Goal: Information Seeking & Learning: Learn about a topic

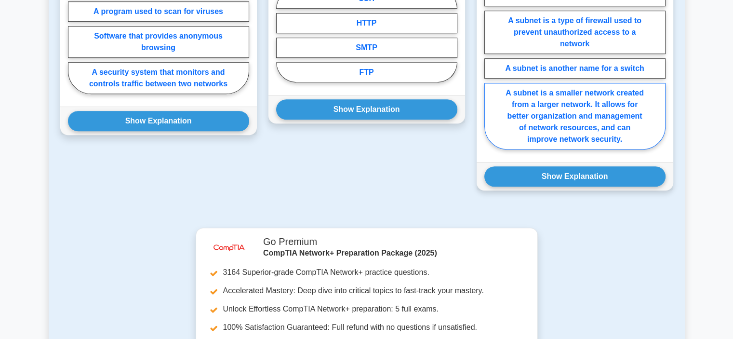
scroll to position [578, 0]
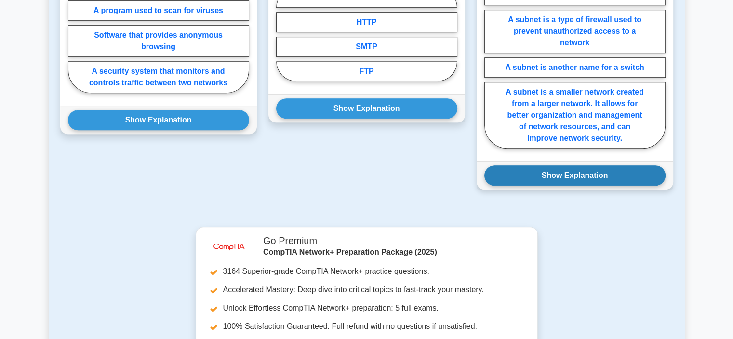
click at [568, 169] on button "Show Explanation" at bounding box center [574, 175] width 181 height 20
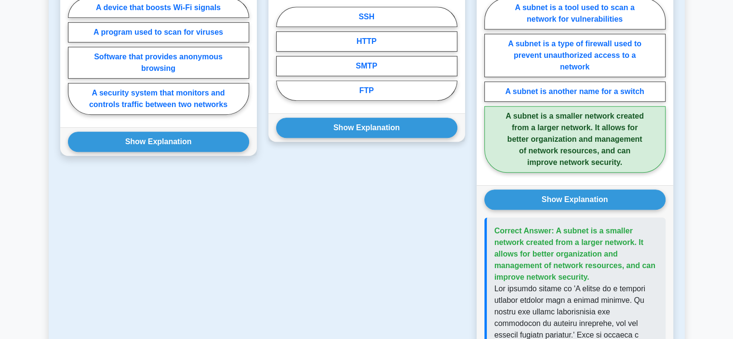
scroll to position [530, 0]
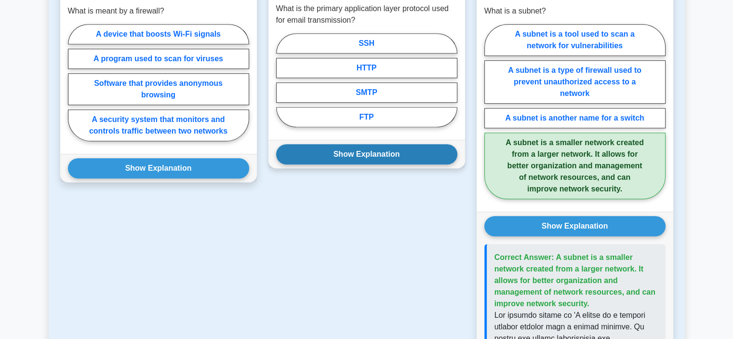
click at [333, 146] on button "Show Explanation" at bounding box center [366, 154] width 181 height 20
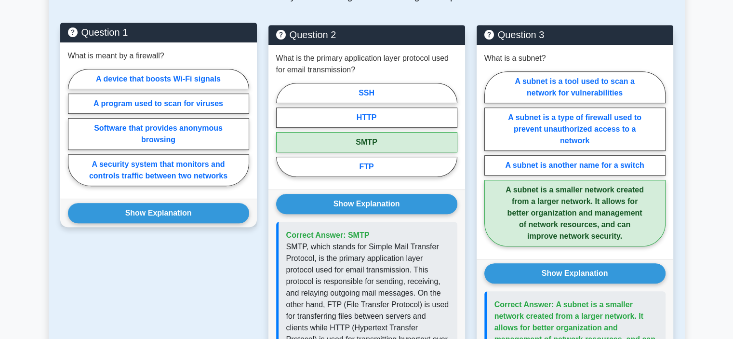
scroll to position [434, 0]
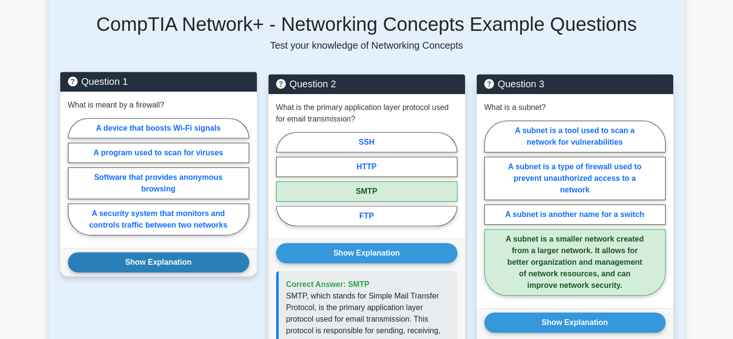
click at [148, 252] on button "Show Explanation" at bounding box center [158, 262] width 181 height 20
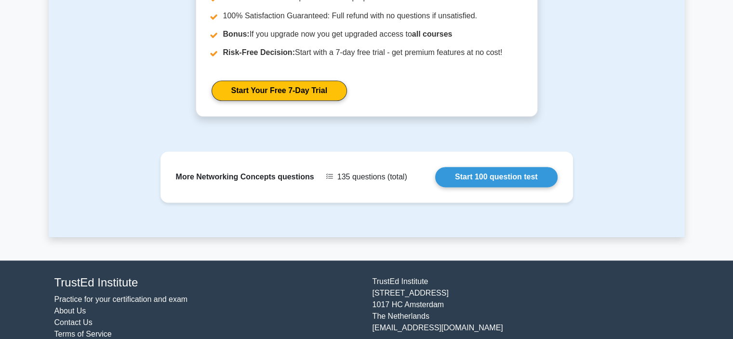
scroll to position [1249, 0]
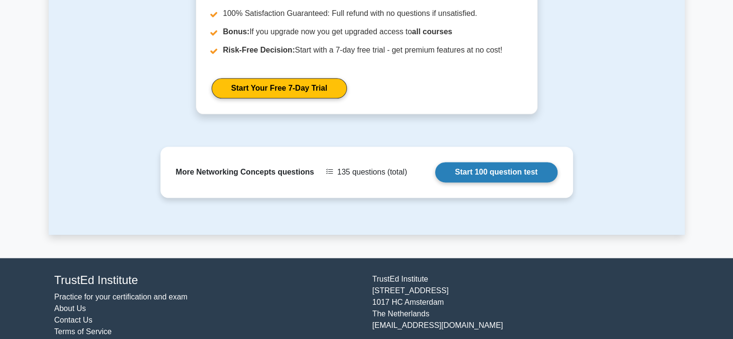
click at [468, 162] on link "Start 100 question test" at bounding box center [496, 172] width 122 height 20
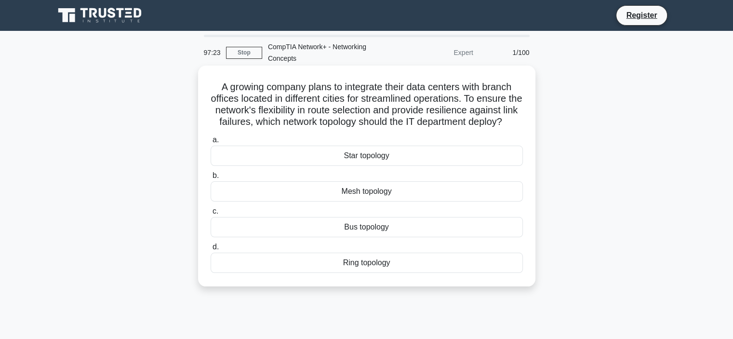
click at [352, 128] on h5 "A growing company plans to integrate their data centers with branch offices loc…" at bounding box center [367, 104] width 314 height 47
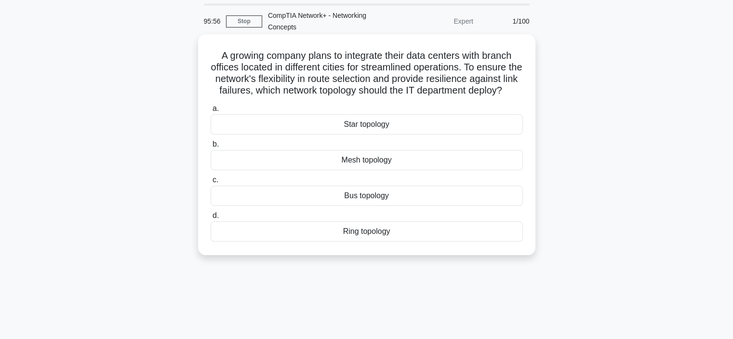
scroll to position [48, 0]
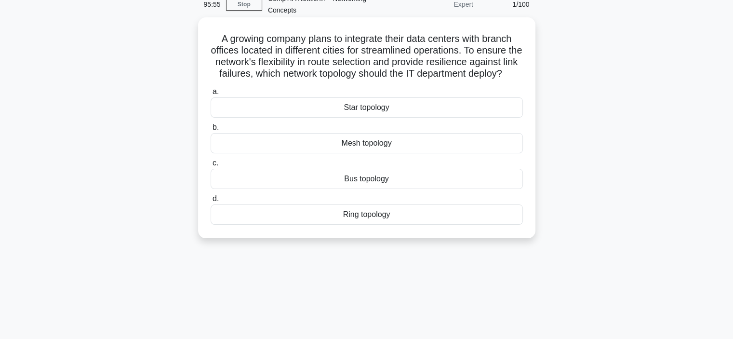
click at [356, 118] on div "Star topology" at bounding box center [367, 107] width 312 height 20
click at [211, 95] on input "a. Star topology" at bounding box center [211, 92] width 0 height 6
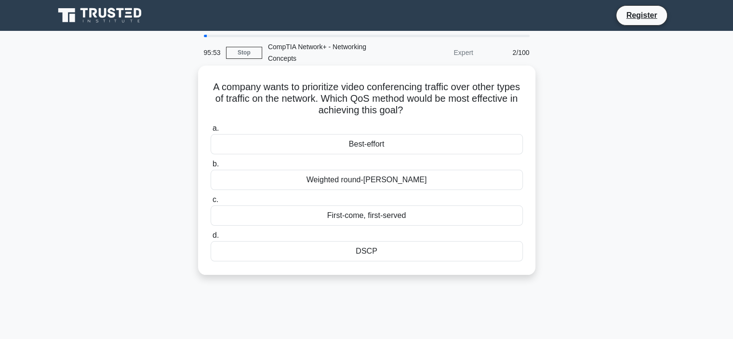
scroll to position [0, 0]
click at [391, 217] on div "First-come, first-served" at bounding box center [367, 215] width 312 height 20
click at [211, 203] on input "c. First-come, first-served" at bounding box center [211, 200] width 0 height 6
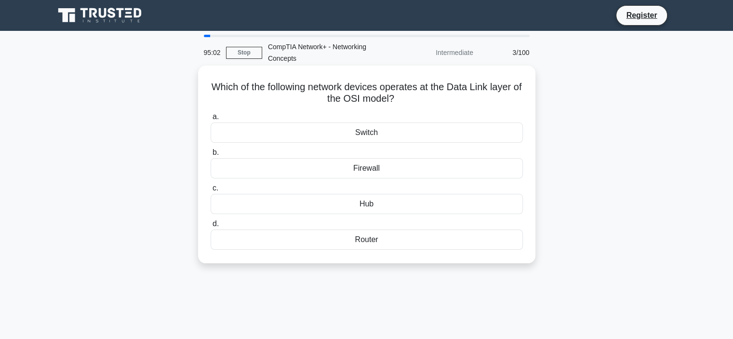
click at [369, 242] on div "Router" at bounding box center [367, 239] width 312 height 20
click at [211, 227] on input "d. Router" at bounding box center [211, 224] width 0 height 6
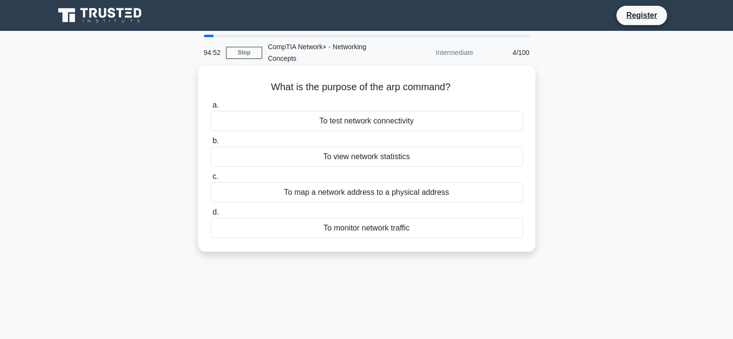
click at [386, 161] on div "To view network statistics" at bounding box center [367, 156] width 312 height 20
click at [211, 144] on input "b. To view network statistics" at bounding box center [211, 141] width 0 height 6
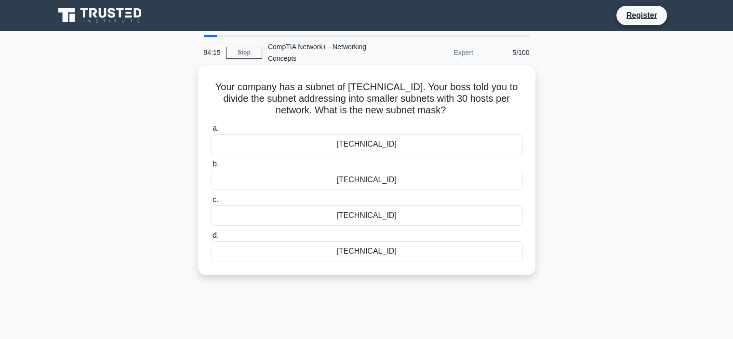
click at [395, 181] on div "255.255.255.224" at bounding box center [367, 180] width 312 height 20
click at [211, 167] on input "b. 255.255.255.224" at bounding box center [211, 164] width 0 height 6
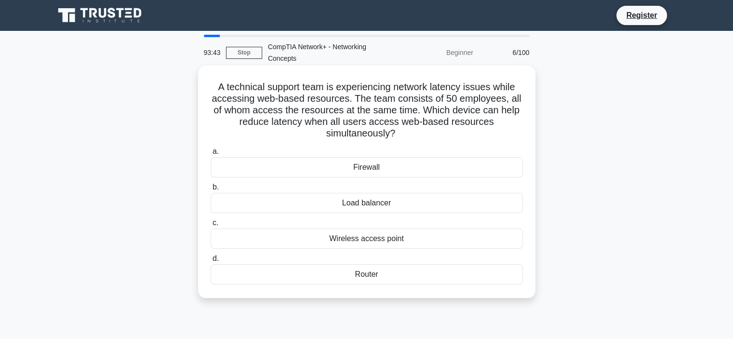
click at [376, 240] on div "Wireless access point" at bounding box center [367, 238] width 312 height 20
click at [211, 226] on input "c. Wireless access point" at bounding box center [211, 223] width 0 height 6
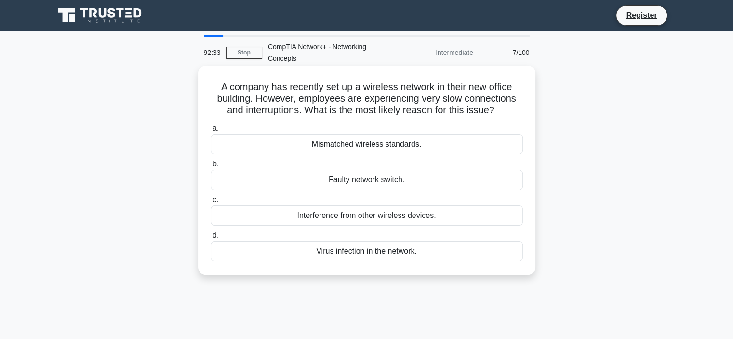
click at [340, 150] on div "Mismatched wireless standards." at bounding box center [367, 144] width 312 height 20
click at [211, 132] on input "a. Mismatched wireless standards." at bounding box center [211, 128] width 0 height 6
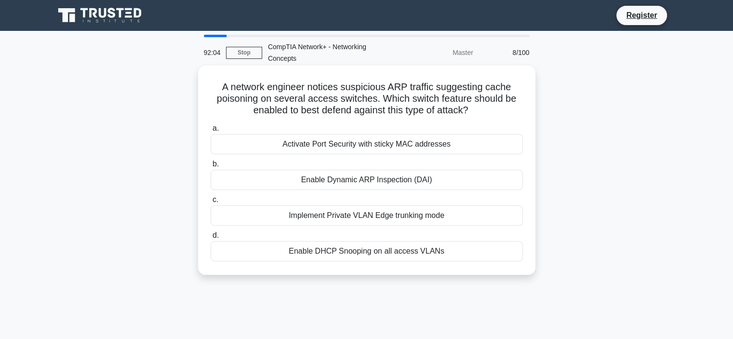
click at [372, 150] on div "Activate Port Security with sticky MAC addresses" at bounding box center [367, 144] width 312 height 20
click at [211, 132] on input "a. Activate Port Security with sticky MAC addresses" at bounding box center [211, 128] width 0 height 6
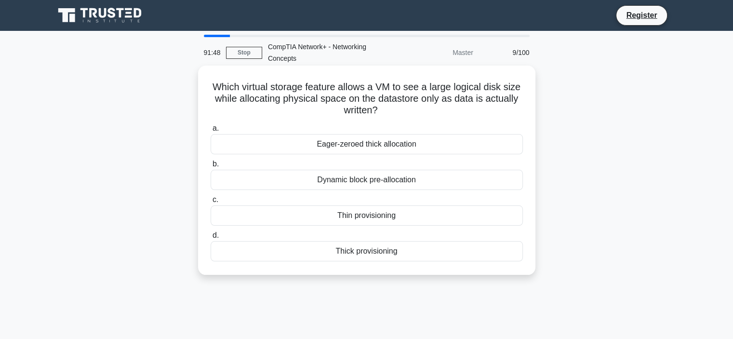
click at [378, 183] on div "Dynamic block pre-allocation" at bounding box center [367, 180] width 312 height 20
click at [211, 167] on input "b. Dynamic block pre-allocation" at bounding box center [211, 164] width 0 height 6
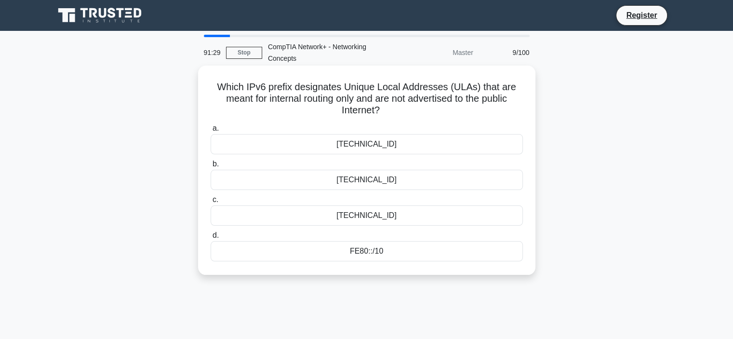
click at [364, 252] on div "FE80::/10" at bounding box center [367, 251] width 312 height 20
click at [211, 238] on input "d. FE80::/10" at bounding box center [211, 235] width 0 height 6
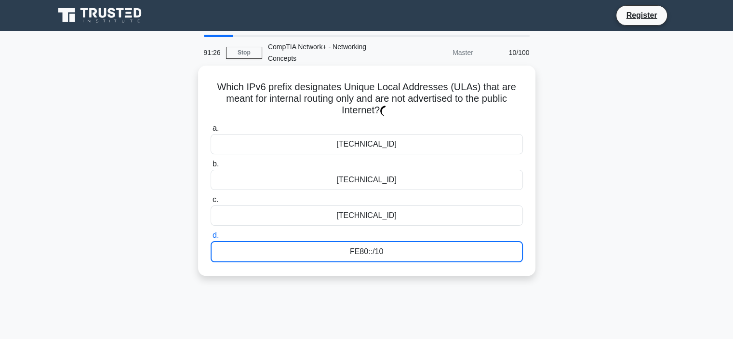
click at [365, 252] on div "FE80::/10" at bounding box center [367, 251] width 312 height 21
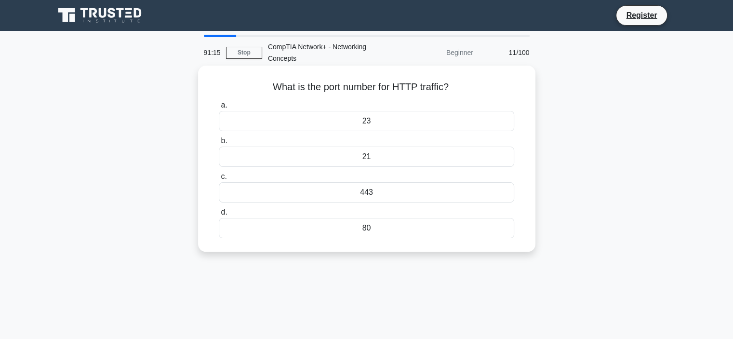
click at [363, 225] on div "80" at bounding box center [366, 228] width 295 height 20
click at [219, 215] on input "d. 80" at bounding box center [219, 212] width 0 height 6
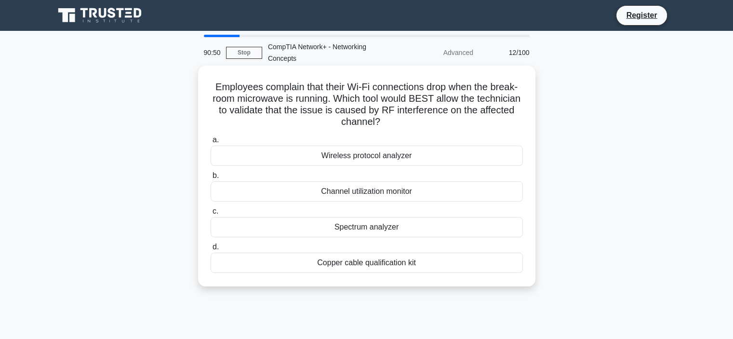
click at [360, 196] on div "Channel utilization monitor" at bounding box center [367, 191] width 312 height 20
click at [211, 179] on input "b. Channel utilization monitor" at bounding box center [211, 175] width 0 height 6
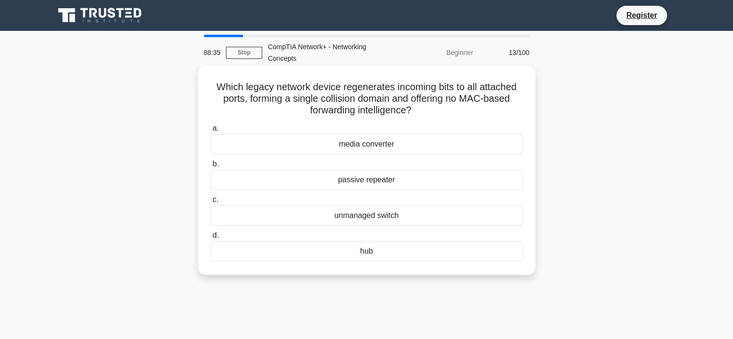
click at [367, 250] on div "hub" at bounding box center [367, 251] width 312 height 20
click at [211, 238] on input "d. hub" at bounding box center [211, 235] width 0 height 6
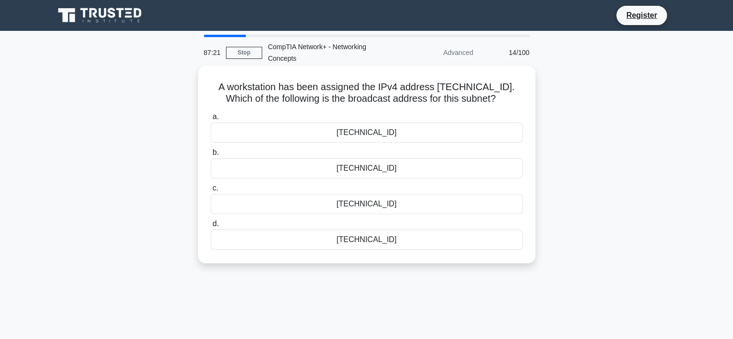
drag, startPoint x: 381, startPoint y: 178, endPoint x: 383, endPoint y: 195, distance: 17.1
click at [380, 189] on div "a. 192.168.12.207 b. 192.168.12.224 c. d." at bounding box center [367, 180] width 324 height 143
click at [366, 174] on div "192.168.12.224" at bounding box center [367, 168] width 312 height 20
click at [211, 156] on input "b. 192.168.12.224" at bounding box center [211, 152] width 0 height 6
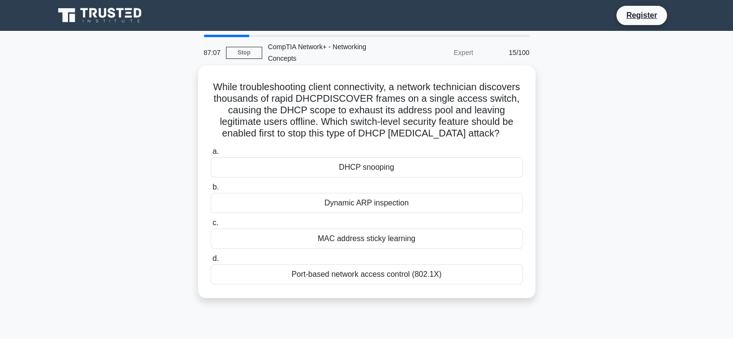
click at [360, 207] on div "Dynamic ARP inspection" at bounding box center [367, 203] width 312 height 20
click at [211, 190] on input "b. Dynamic ARP inspection" at bounding box center [211, 187] width 0 height 6
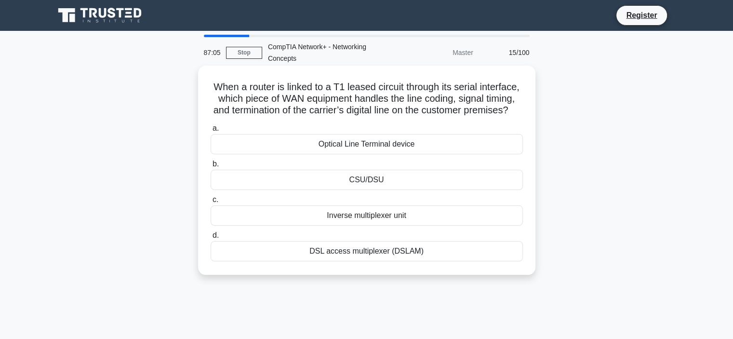
click at [348, 261] on div "DSL access multiplexer (DSLAM)" at bounding box center [367, 251] width 312 height 20
click at [211, 238] on input "d. DSL access multiplexer (DSLAM)" at bounding box center [211, 235] width 0 height 6
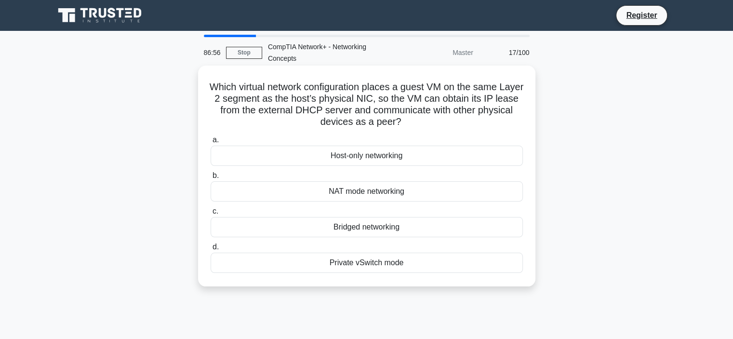
click at [368, 237] on div "a. Host-only networking b. NAT mode networking c. d." at bounding box center [367, 203] width 324 height 143
click at [361, 211] on label "c. Bridged networking" at bounding box center [367, 221] width 312 height 32
click at [211, 211] on input "c. Bridged networking" at bounding box center [211, 211] width 0 height 6
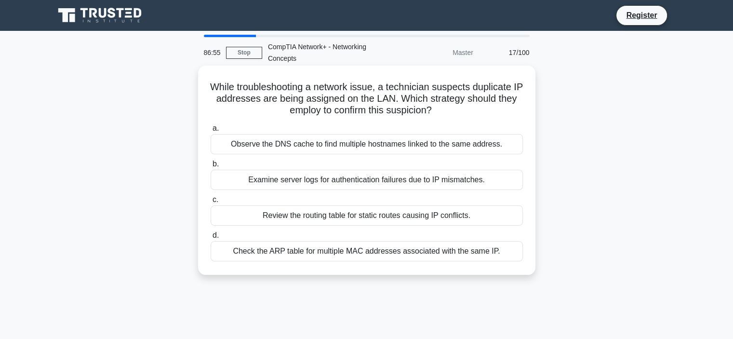
click at [362, 221] on div "Review the routing table for static routes causing IP conflicts." at bounding box center [367, 215] width 312 height 20
click at [211, 203] on input "c. Review the routing table for static routes causing IP conflicts." at bounding box center [211, 200] width 0 height 6
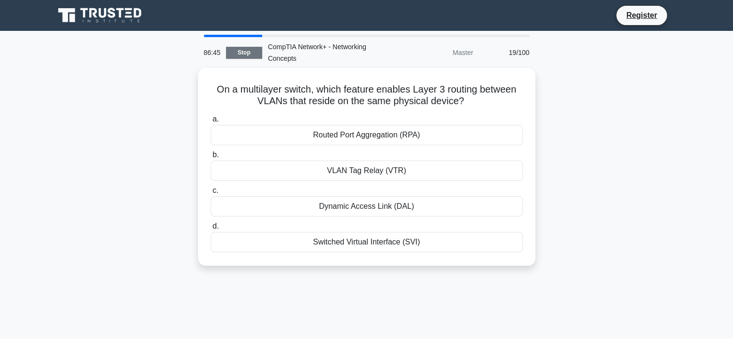
click at [245, 53] on link "Stop" at bounding box center [244, 53] width 36 height 12
click at [243, 56] on link "Stop" at bounding box center [244, 53] width 36 height 12
click at [246, 55] on link "Stop" at bounding box center [244, 53] width 36 height 12
click at [459, 53] on div "Master" at bounding box center [437, 52] width 84 height 19
click at [280, 63] on div "CompTIA Network+ - Networking Concepts" at bounding box center [328, 52] width 132 height 31
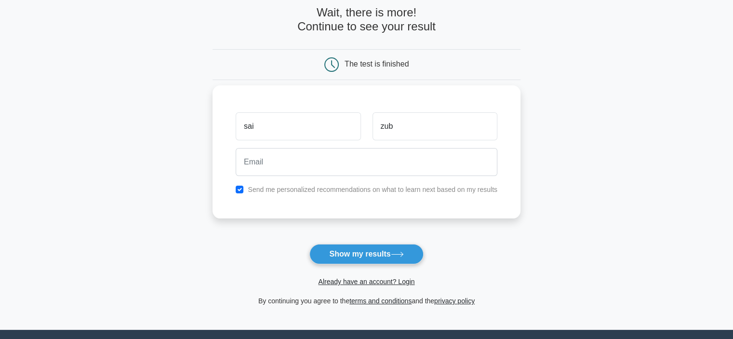
type input "zub"
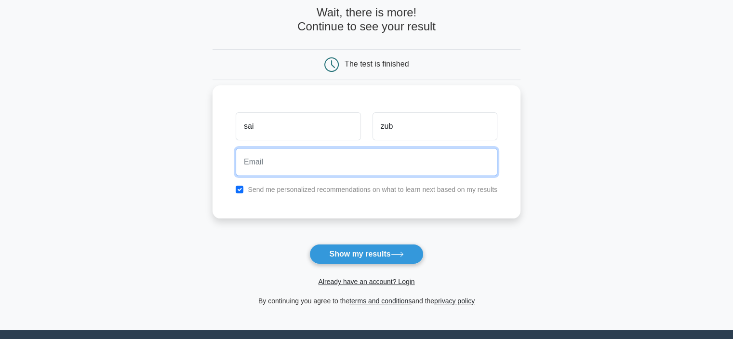
click at [309, 161] on input "email" at bounding box center [367, 162] width 262 height 28
type input "saidikadaika@gmail.com"
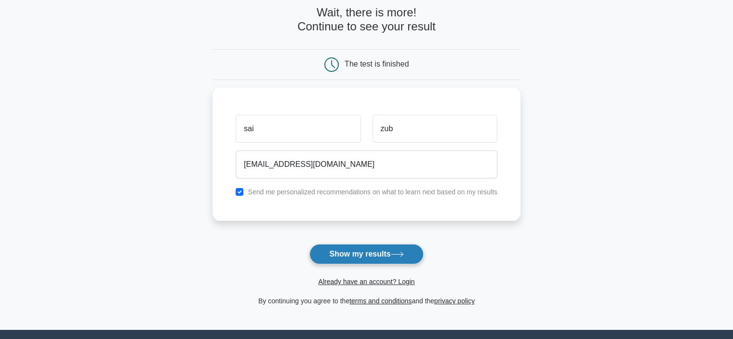
click at [369, 254] on button "Show my results" at bounding box center [366, 254] width 114 height 20
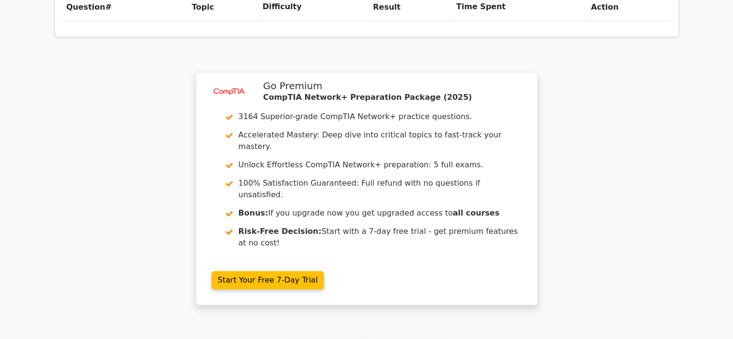
scroll to position [803, 0]
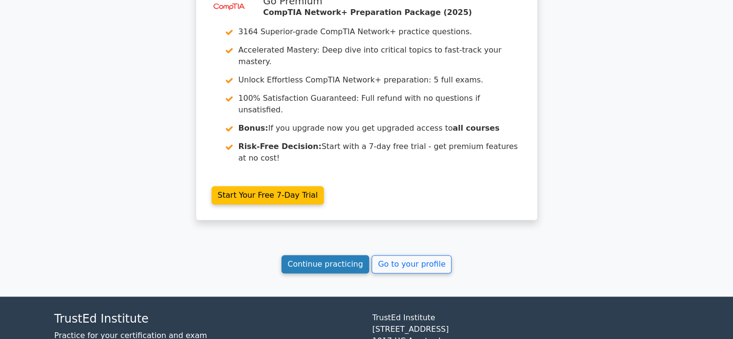
click at [304, 255] on link "Continue practicing" at bounding box center [325, 264] width 88 height 18
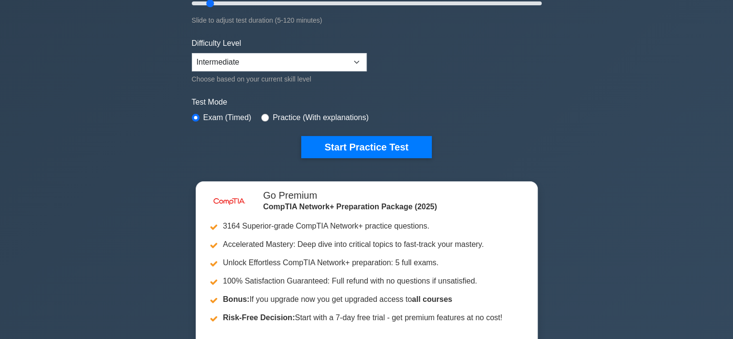
scroll to position [241, 0]
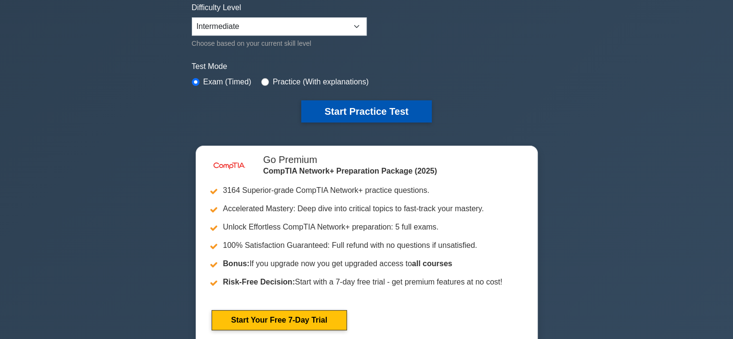
click at [379, 102] on button "Start Practice Test" at bounding box center [366, 111] width 130 height 22
click at [365, 110] on button "Start Practice Test" at bounding box center [366, 111] width 130 height 22
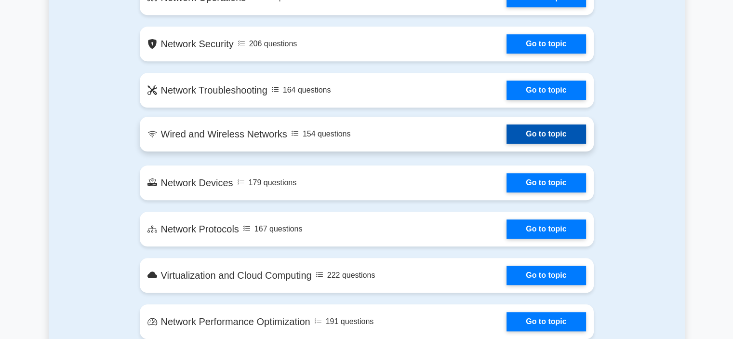
scroll to position [771, 0]
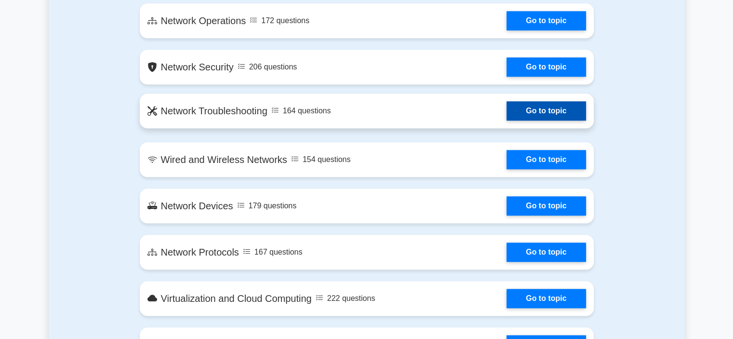
click at [563, 112] on link "Go to topic" at bounding box center [545, 110] width 79 height 19
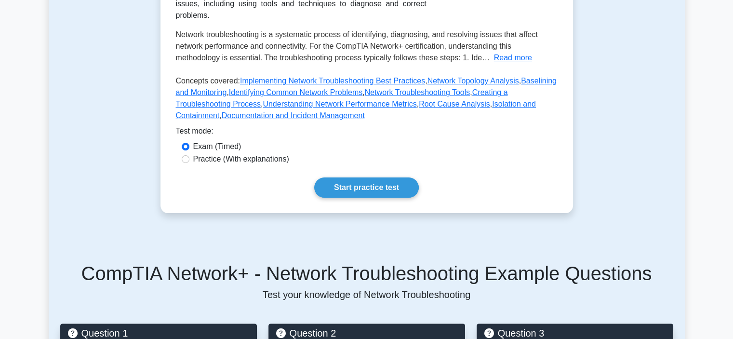
scroll to position [241, 0]
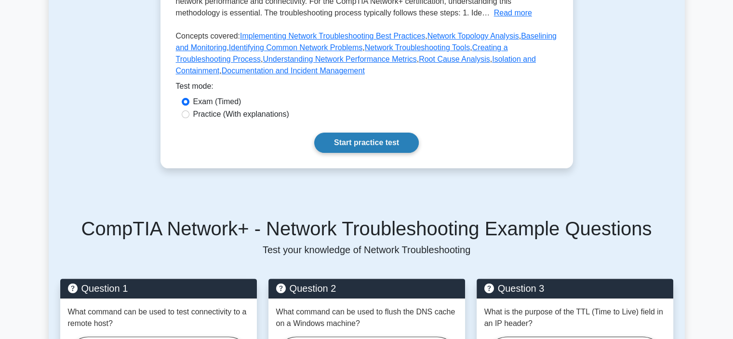
click at [353, 132] on link "Start practice test" at bounding box center [366, 142] width 105 height 20
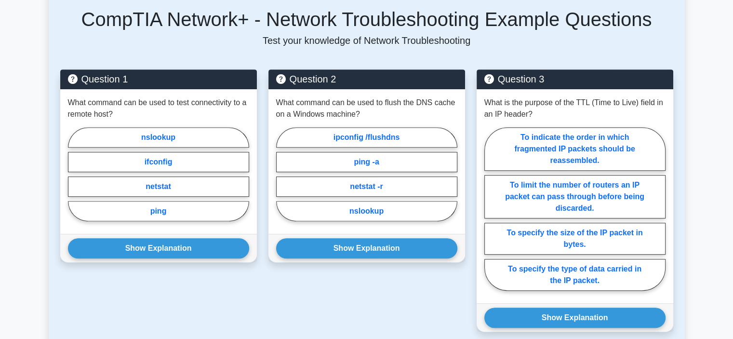
scroll to position [434, 0]
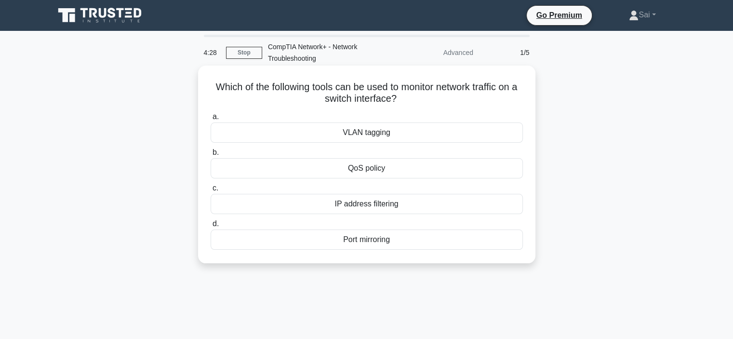
click at [380, 137] on div "VLAN tagging" at bounding box center [367, 132] width 312 height 20
click at [211, 120] on input "a. VLAN tagging" at bounding box center [211, 117] width 0 height 6
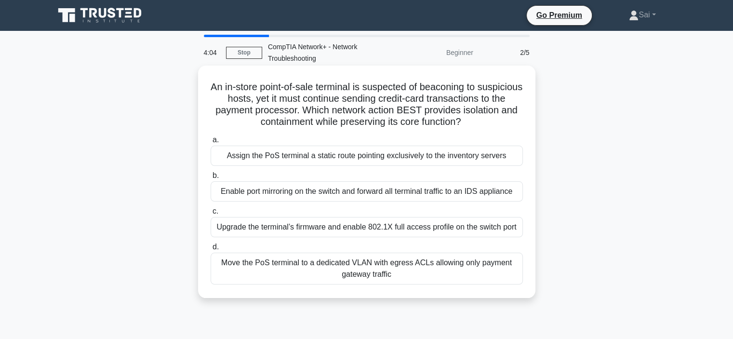
click at [383, 197] on div "Enable port mirroring on the switch and forward all terminal traffic to an IDS …" at bounding box center [367, 191] width 312 height 20
click at [211, 179] on input "b. Enable port mirroring on the switch and forward all terminal traffic to an I…" at bounding box center [211, 175] width 0 height 6
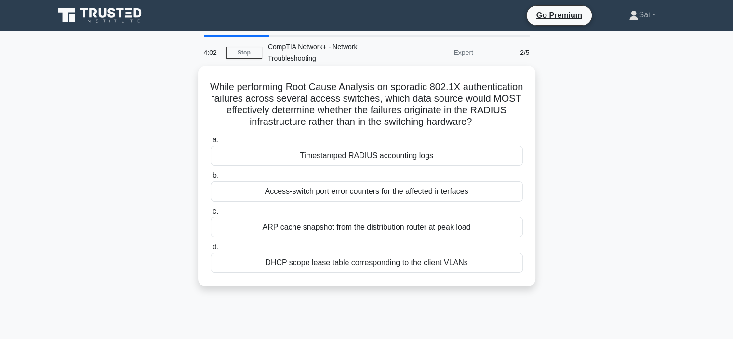
click at [354, 168] on div "a. Timestamped RADIUS accounting logs b. Access-switch port error counters for …" at bounding box center [367, 203] width 324 height 143
click at [355, 160] on div "Timestamped RADIUS accounting logs" at bounding box center [367, 155] width 312 height 20
click at [211, 143] on input "a. Timestamped RADIUS accounting logs" at bounding box center [211, 140] width 0 height 6
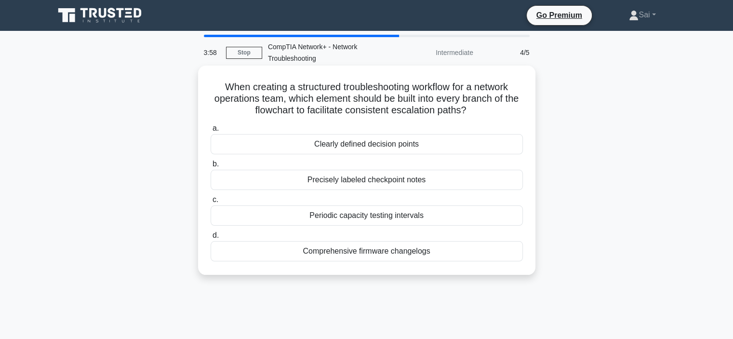
click at [351, 183] on div "Precisely labeled checkpoint notes" at bounding box center [367, 180] width 312 height 20
click at [211, 167] on input "b. Precisely labeled checkpoint notes" at bounding box center [211, 164] width 0 height 6
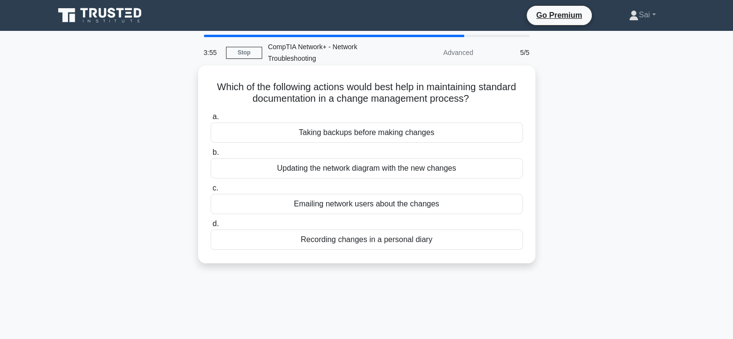
click at [353, 173] on div "Updating the network diagram with the new changes" at bounding box center [367, 168] width 312 height 20
click at [211, 156] on input "b. Updating the network diagram with the new changes" at bounding box center [211, 152] width 0 height 6
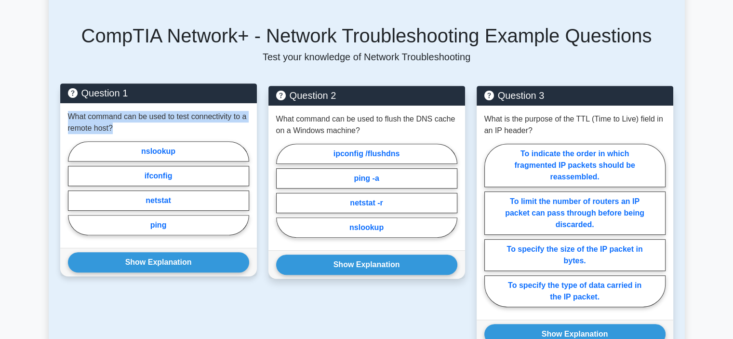
drag, startPoint x: 112, startPoint y: 117, endPoint x: 69, endPoint y: 102, distance: 45.1
click at [69, 111] on p "What command can be used to test connectivity to a remote host?" at bounding box center [158, 122] width 181 height 23
copy p "What command can be used to test connectivity to a remote host?"
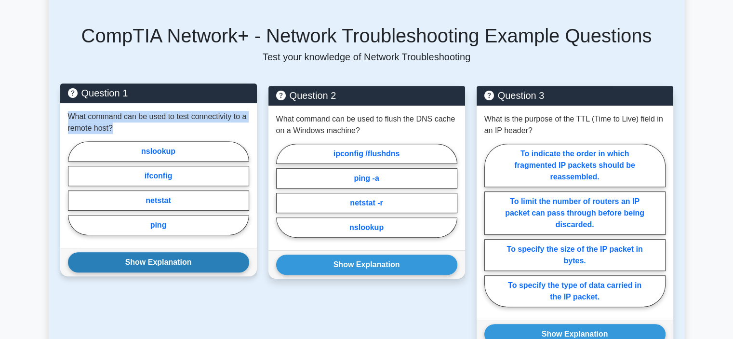
click at [179, 252] on button "Show Explanation" at bounding box center [158, 262] width 181 height 20
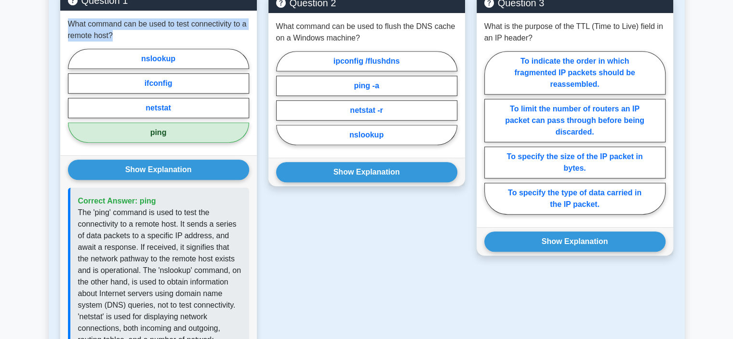
scroll to position [530, 0]
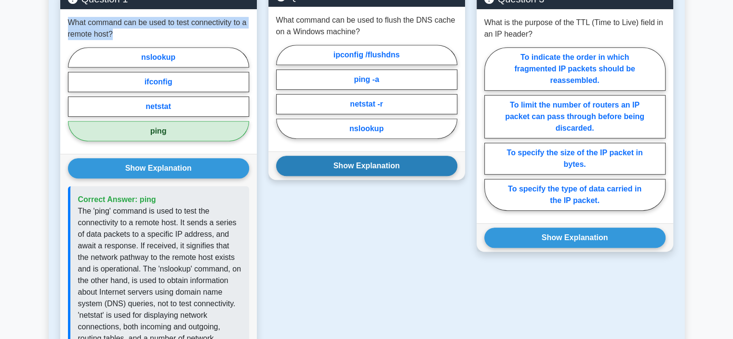
click at [371, 157] on button "Show Explanation" at bounding box center [366, 166] width 181 height 20
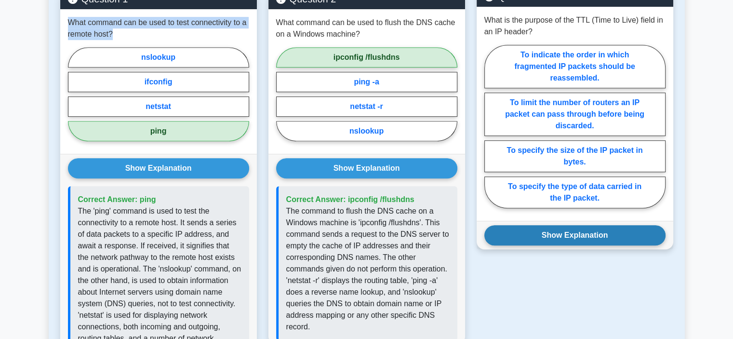
click at [566, 228] on button "Show Explanation" at bounding box center [574, 235] width 181 height 20
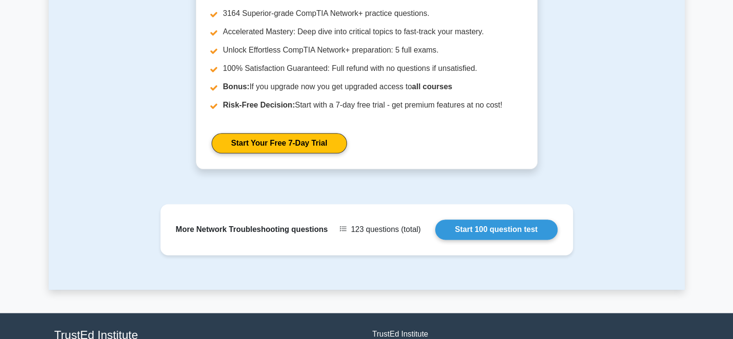
scroll to position [1238, 0]
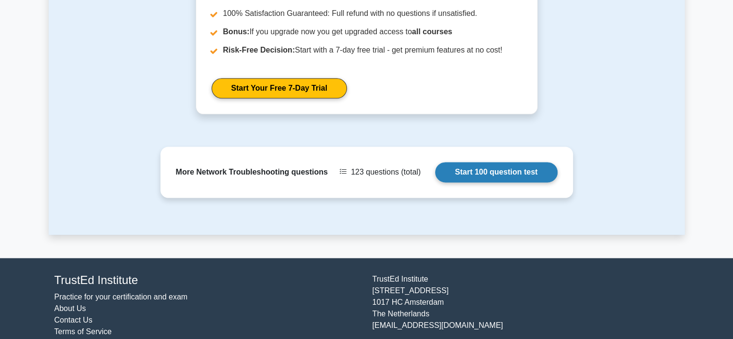
click at [492, 162] on link "Start 100 question test" at bounding box center [496, 172] width 122 height 20
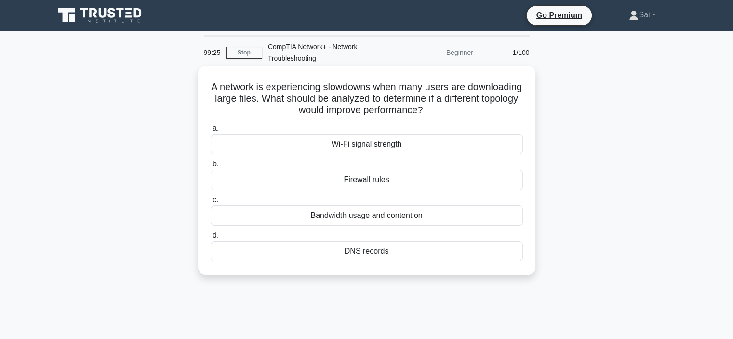
click at [360, 145] on div "Wi-Fi signal strength" at bounding box center [367, 144] width 312 height 20
click at [211, 132] on input "a. Wi-Fi signal strength" at bounding box center [211, 128] width 0 height 6
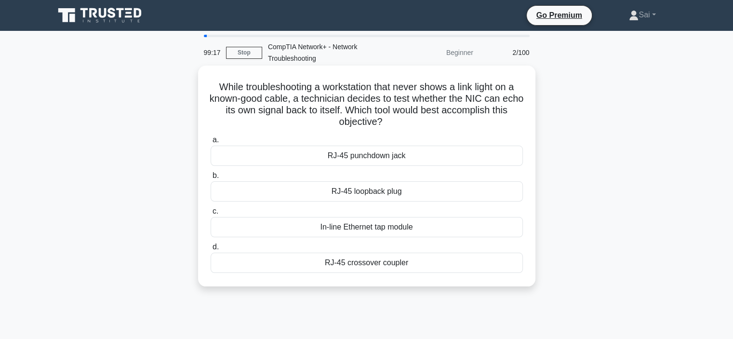
click at [334, 230] on div "In-line Ethernet tap module" at bounding box center [367, 227] width 312 height 20
click at [211, 214] on input "c. In-line Ethernet tap module" at bounding box center [211, 211] width 0 height 6
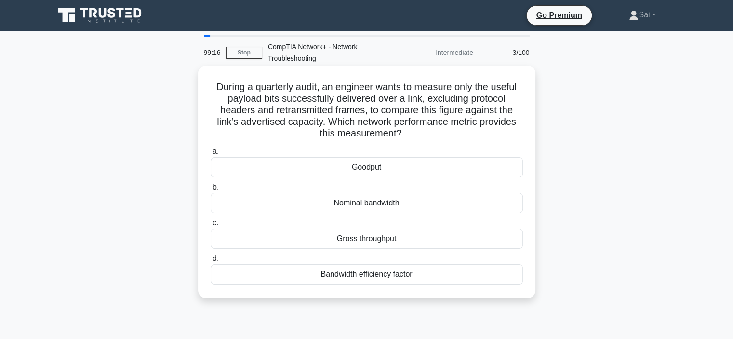
click at [349, 200] on div "Nominal bandwidth" at bounding box center [367, 203] width 312 height 20
click at [211, 190] on input "b. Nominal bandwidth" at bounding box center [211, 187] width 0 height 6
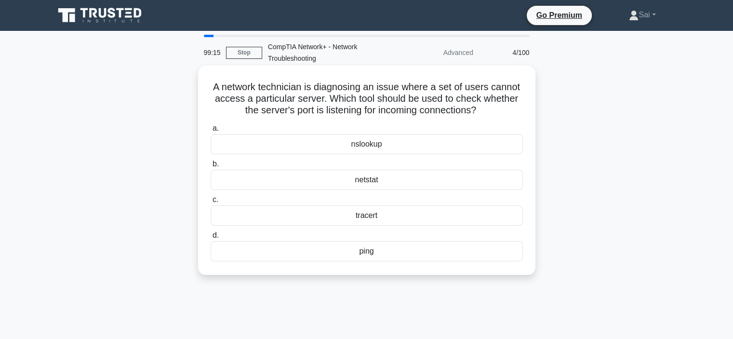
click at [369, 212] on div "tracert" at bounding box center [367, 215] width 312 height 20
click at [211, 203] on input "c. tracert" at bounding box center [211, 200] width 0 height 6
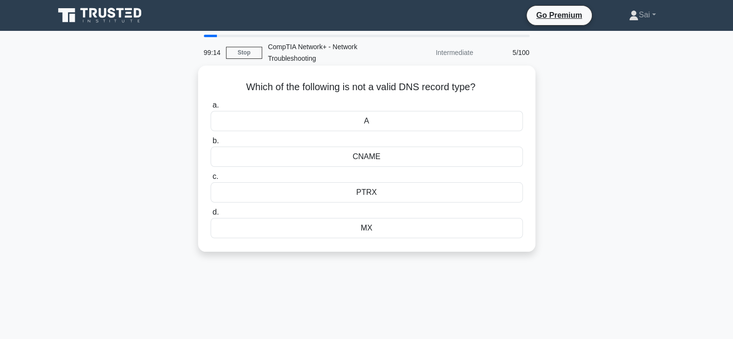
click at [362, 142] on label "b. CNAME" at bounding box center [367, 151] width 312 height 32
click at [211, 142] on input "b. CNAME" at bounding box center [211, 141] width 0 height 6
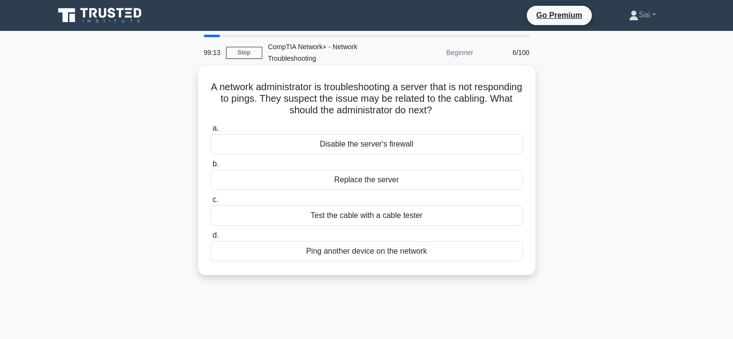
click at [361, 144] on div "Disable the server's firewall" at bounding box center [367, 144] width 312 height 20
click at [211, 132] on input "a. Disable the server's firewall" at bounding box center [211, 128] width 0 height 6
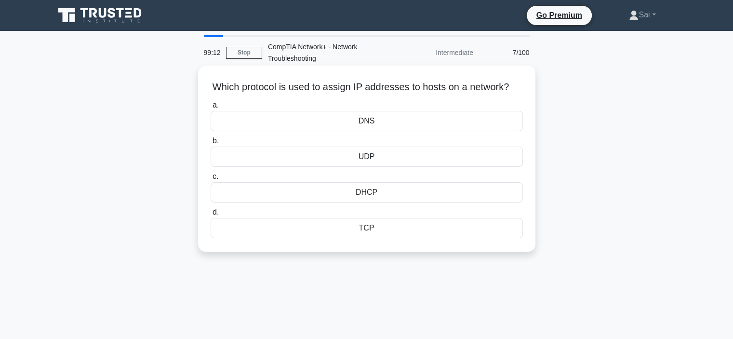
click at [374, 180] on div "a. DNS b. UDP c." at bounding box center [367, 168] width 324 height 143
click at [368, 131] on div "DNS" at bounding box center [367, 121] width 312 height 20
click at [211, 108] on input "a. DNS" at bounding box center [211, 105] width 0 height 6
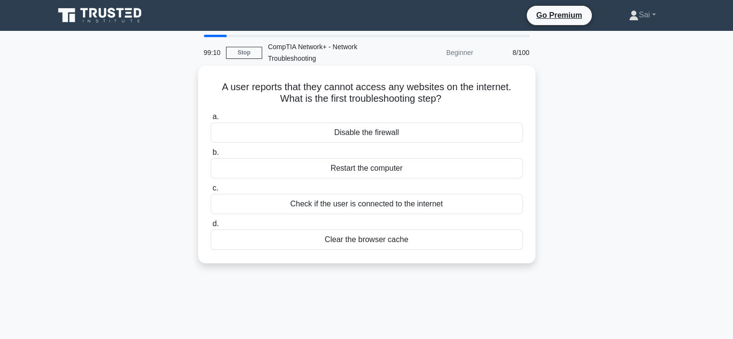
click at [368, 135] on div "Disable the firewall" at bounding box center [367, 132] width 312 height 20
click at [211, 120] on input "a. Disable the firewall" at bounding box center [211, 117] width 0 height 6
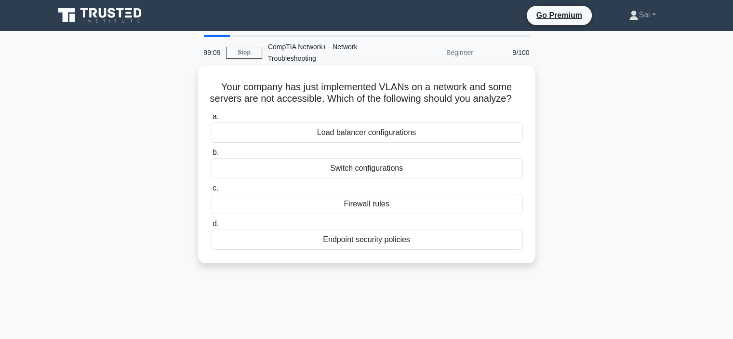
click at [378, 175] on div "Switch configurations" at bounding box center [367, 168] width 312 height 20
click at [211, 156] on input "b. Switch configurations" at bounding box center [211, 152] width 0 height 6
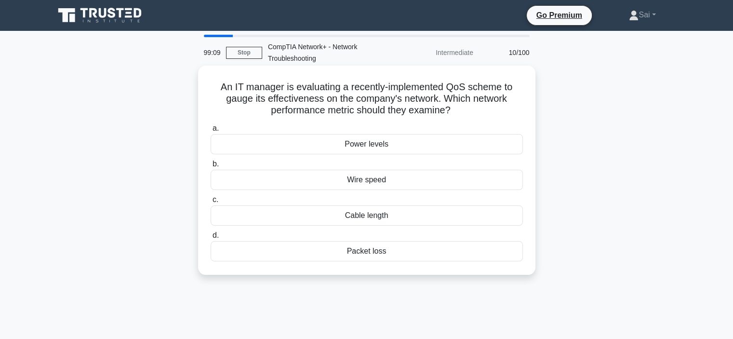
click at [377, 178] on div "Wire speed" at bounding box center [367, 180] width 312 height 20
click at [211, 167] on input "b. Wire speed" at bounding box center [211, 164] width 0 height 6
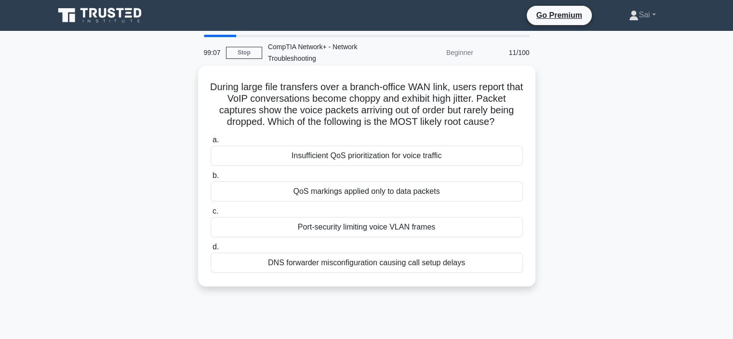
click at [379, 155] on div "Insufficient QoS prioritization for voice traffic" at bounding box center [367, 155] width 312 height 20
click at [211, 143] on input "a. Insufficient QoS prioritization for voice traffic" at bounding box center [211, 140] width 0 height 6
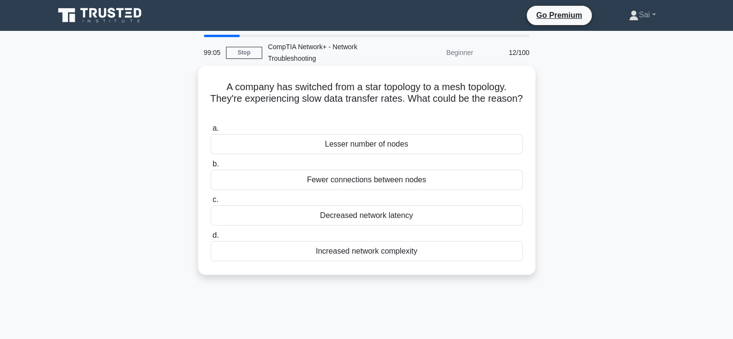
click at [375, 179] on div "Fewer connections between nodes" at bounding box center [367, 180] width 312 height 20
click at [211, 167] on input "b. Fewer connections between nodes" at bounding box center [211, 164] width 0 height 6
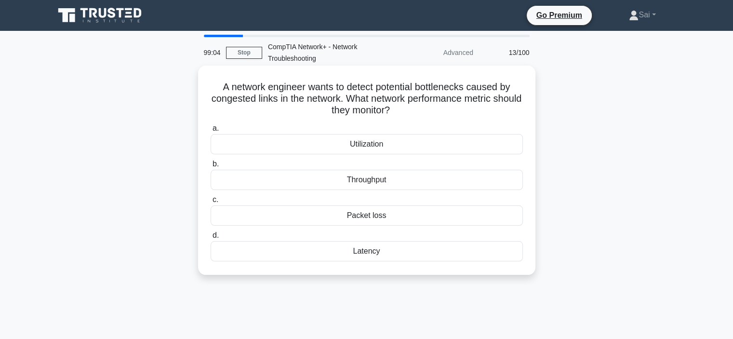
click at [373, 182] on div "Throughput" at bounding box center [367, 180] width 312 height 20
click at [211, 167] on input "b. Throughput" at bounding box center [211, 164] width 0 height 6
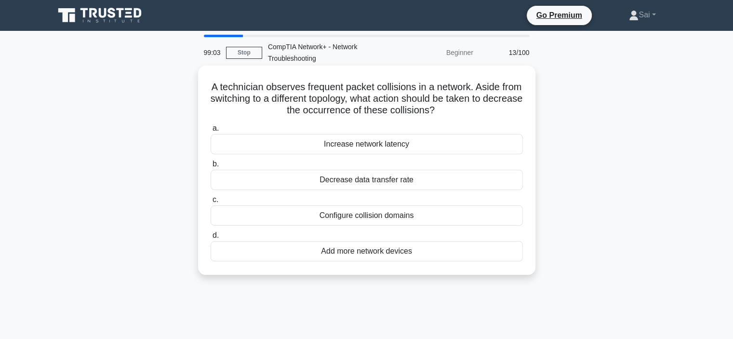
click at [370, 149] on div "Increase network latency" at bounding box center [367, 144] width 312 height 20
click at [211, 132] on input "a. Increase network latency" at bounding box center [211, 128] width 0 height 6
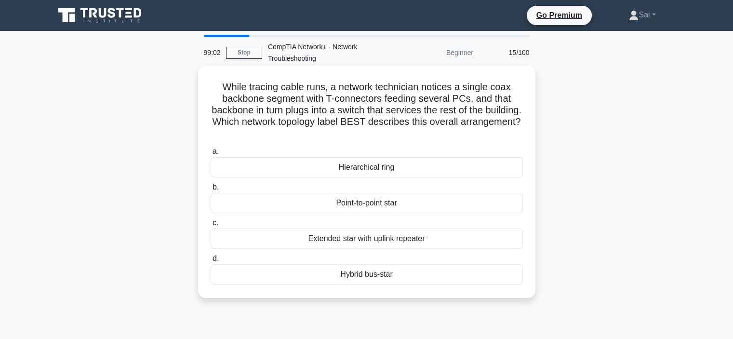
click at [372, 205] on div "Point-to-point star" at bounding box center [367, 203] width 312 height 20
click at [211, 190] on input "b. Point-to-point star" at bounding box center [211, 187] width 0 height 6
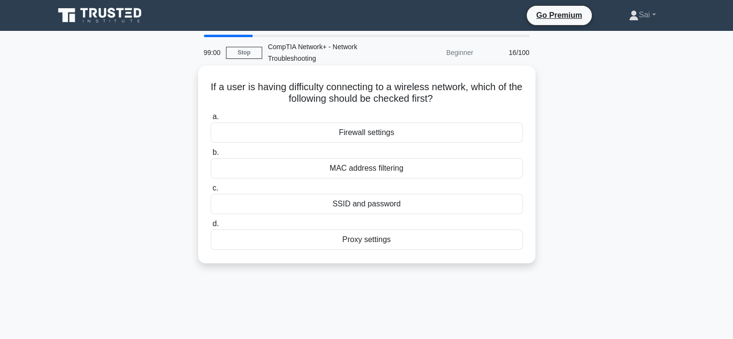
click at [365, 178] on div "MAC address filtering" at bounding box center [367, 168] width 312 height 20
click at [211, 156] on input "b. MAC address filtering" at bounding box center [211, 152] width 0 height 6
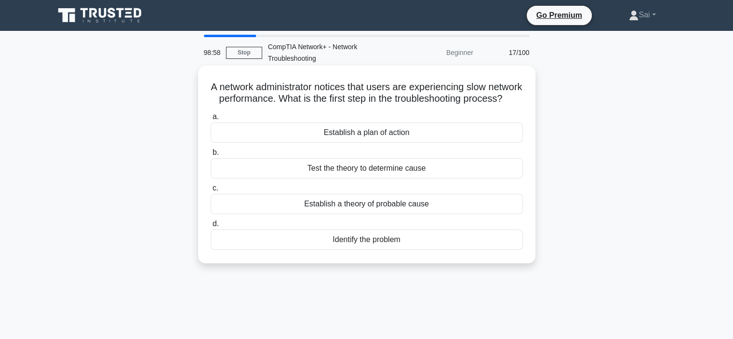
click at [361, 143] on div "Establish a plan of action" at bounding box center [367, 132] width 312 height 20
click at [211, 120] on input "a. Establish a plan of action" at bounding box center [211, 117] width 0 height 6
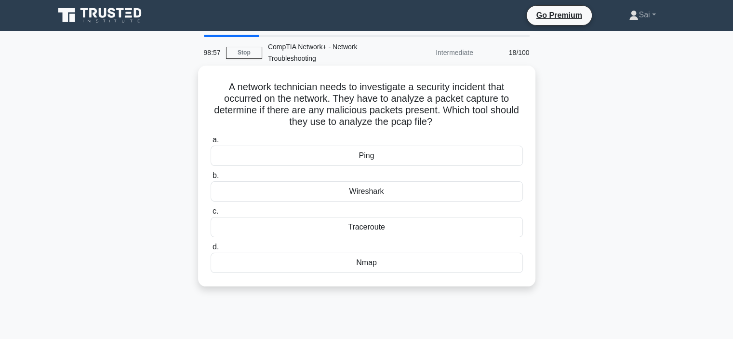
click at [384, 161] on div "Ping" at bounding box center [367, 155] width 312 height 20
click at [211, 143] on input "a. Ping" at bounding box center [211, 140] width 0 height 6
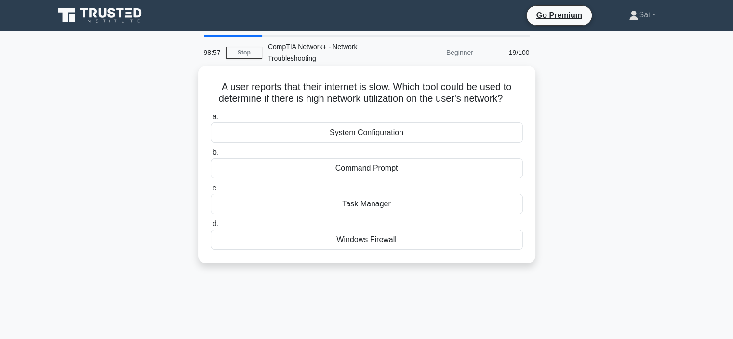
click at [396, 205] on div "Task Manager" at bounding box center [367, 204] width 312 height 20
click at [211, 191] on input "c. Task Manager" at bounding box center [211, 188] width 0 height 6
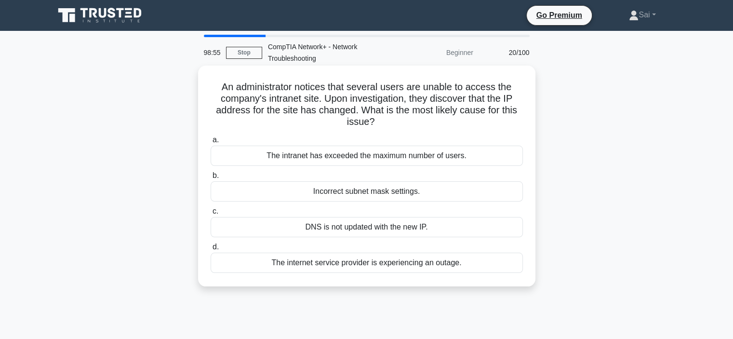
click at [359, 194] on div "Incorrect subnet mask settings." at bounding box center [367, 191] width 312 height 20
click at [211, 179] on input "b. Incorrect subnet mask settings." at bounding box center [211, 175] width 0 height 6
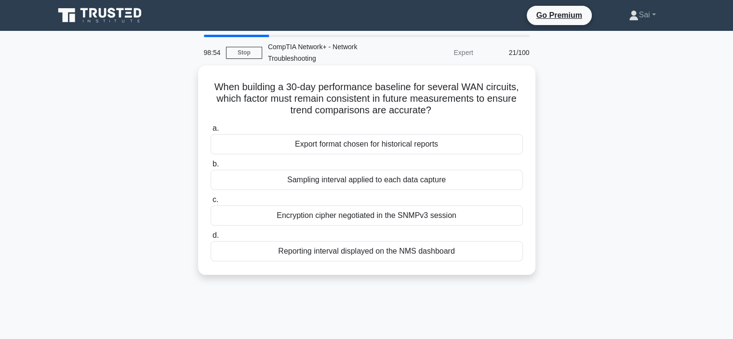
click at [305, 259] on div "Reporting interval displayed on the NMS dashboard" at bounding box center [367, 251] width 312 height 20
click at [211, 238] on input "d. Reporting interval displayed on the NMS dashboard" at bounding box center [211, 235] width 0 height 6
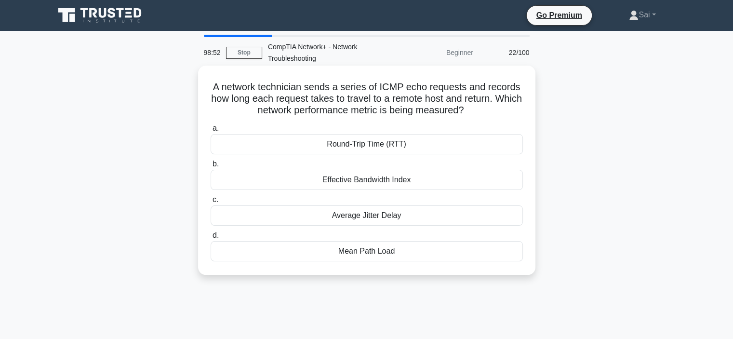
click at [360, 165] on label "b. Effective Bandwidth Index" at bounding box center [367, 174] width 312 height 32
click at [211, 165] on input "b. Effective Bandwidth Index" at bounding box center [211, 164] width 0 height 6
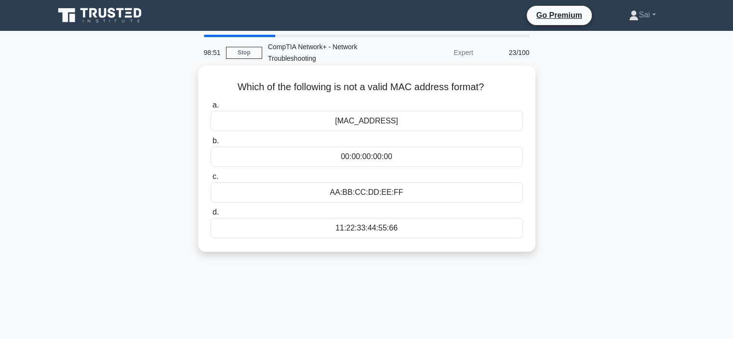
click at [376, 147] on div "00:00:00:00:00" at bounding box center [367, 156] width 312 height 20
click at [211, 144] on input "b. 00:00:00:00:00" at bounding box center [211, 141] width 0 height 6
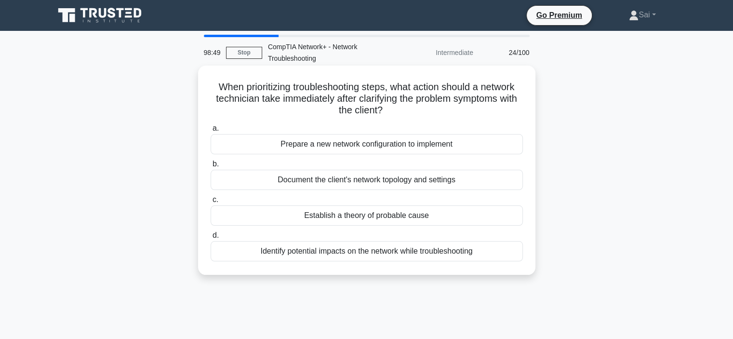
click at [355, 171] on div "Document the client's network topology and settings" at bounding box center [367, 180] width 312 height 20
click at [211, 167] on input "b. Document the client's network topology and settings" at bounding box center [211, 164] width 0 height 6
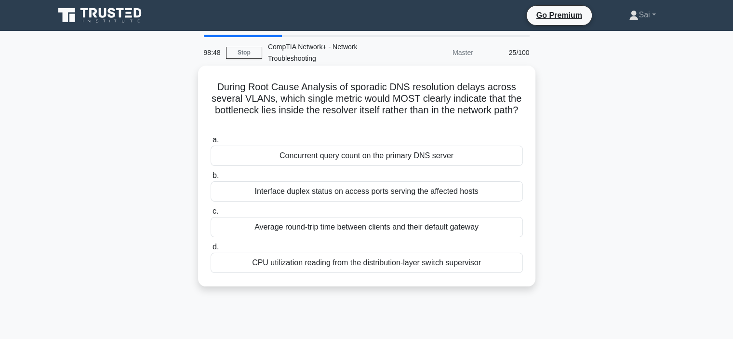
click at [358, 151] on div "Concurrent query count on the primary DNS server" at bounding box center [367, 155] width 312 height 20
click at [211, 143] on input "a. Concurrent query count on the primary DNS server" at bounding box center [211, 140] width 0 height 6
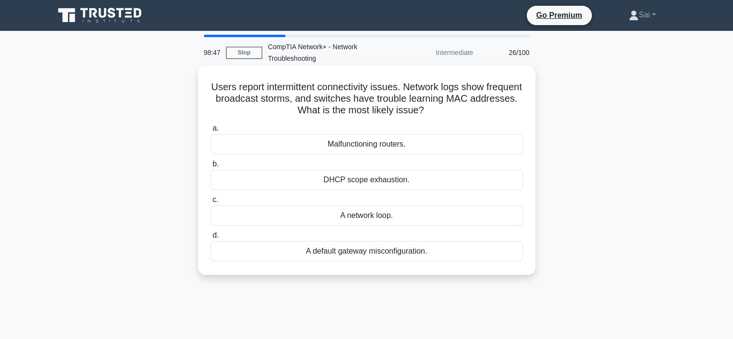
click at [364, 173] on div "DHCP scope exhaustion." at bounding box center [367, 180] width 312 height 20
click at [211, 167] on input "b. DHCP scope exhaustion." at bounding box center [211, 164] width 0 height 6
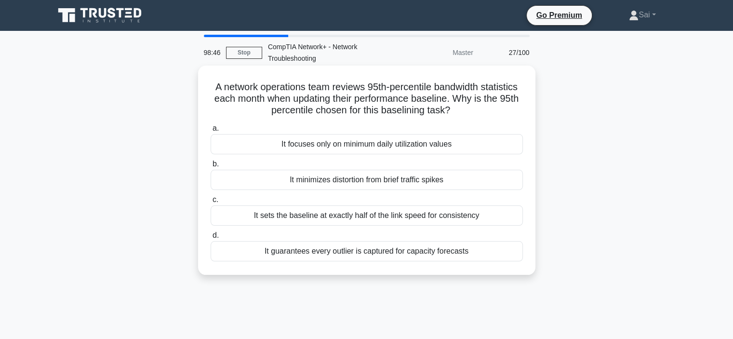
click at [372, 175] on div "It minimizes distortion from brief traffic spikes" at bounding box center [367, 180] width 312 height 20
click at [211, 167] on input "b. It minimizes distortion from brief traffic spikes" at bounding box center [211, 164] width 0 height 6
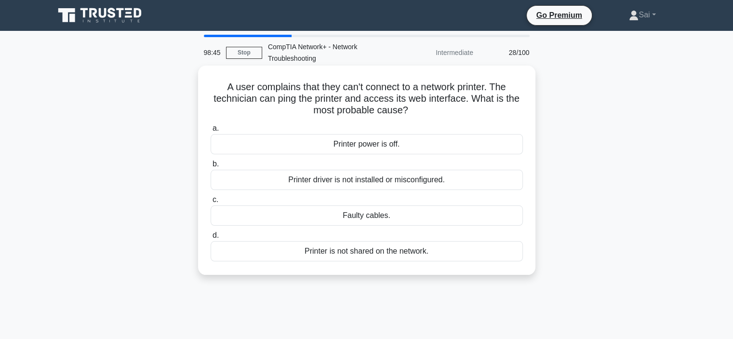
click at [366, 143] on div "Printer power is off." at bounding box center [367, 144] width 312 height 20
click at [211, 132] on input "a. Printer power is off." at bounding box center [211, 128] width 0 height 6
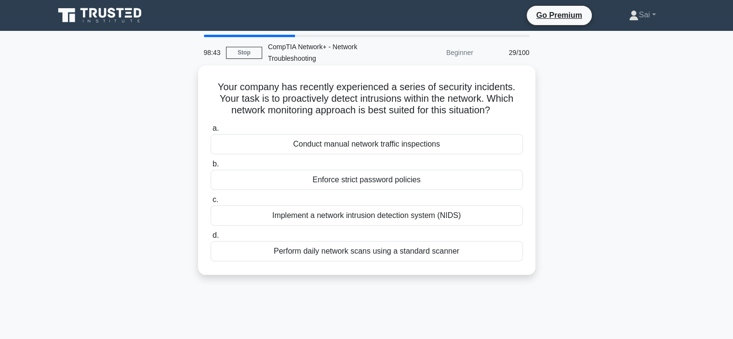
click at [366, 253] on div "Perform daily network scans using a standard scanner" at bounding box center [367, 251] width 312 height 20
click at [211, 238] on input "d. Perform daily network scans using a standard scanner" at bounding box center [211, 235] width 0 height 6
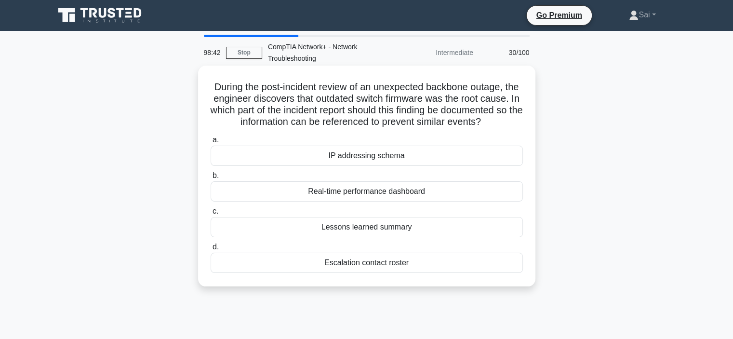
click at [359, 200] on div "Real-time performance dashboard" at bounding box center [367, 191] width 312 height 20
click at [211, 179] on input "b. Real-time performance dashboard" at bounding box center [211, 175] width 0 height 6
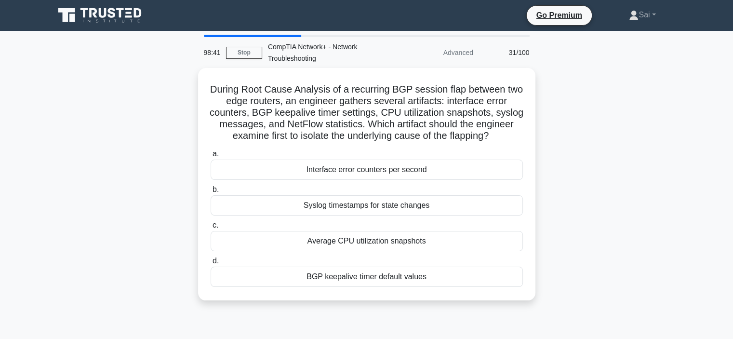
click at [366, 238] on label "c. Average CPU utilization snapshots" at bounding box center [367, 235] width 312 height 32
click at [211, 228] on input "c. Average CPU utilization snapshots" at bounding box center [211, 225] width 0 height 6
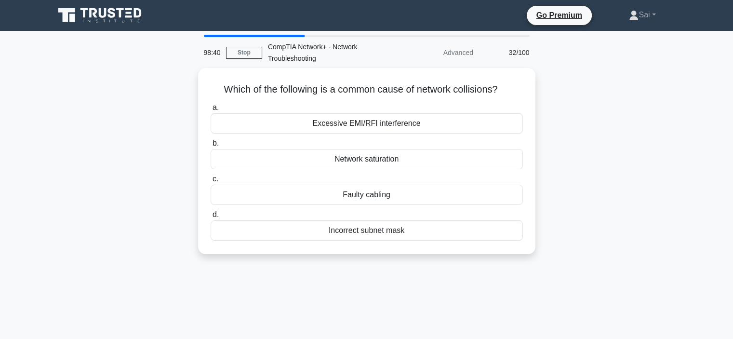
click at [370, 247] on div "Which of the following is a common cause of network collisions? .spinner_0XTQ{t…" at bounding box center [366, 161] width 329 height 178
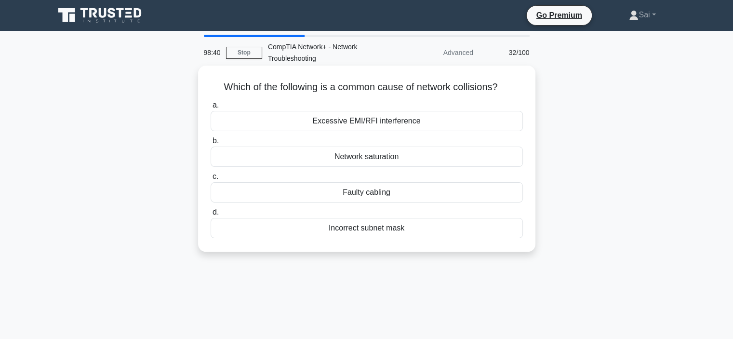
click at [370, 235] on div "Incorrect subnet mask" at bounding box center [367, 228] width 312 height 20
click at [365, 162] on div "Network saturation" at bounding box center [367, 156] width 312 height 20
click at [211, 144] on input "b. Network saturation" at bounding box center [211, 141] width 0 height 6
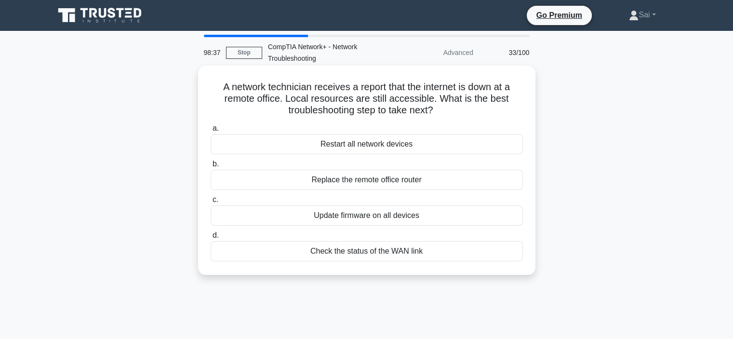
click at [358, 149] on div "Restart all network devices" at bounding box center [367, 144] width 312 height 20
click at [211, 132] on input "a. Restart all network devices" at bounding box center [211, 128] width 0 height 6
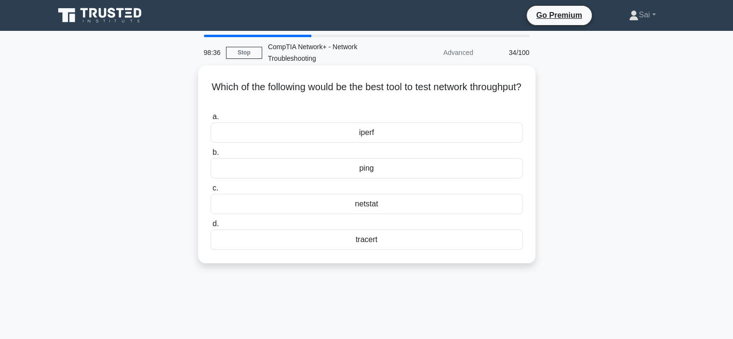
click at [368, 202] on div "netstat" at bounding box center [367, 204] width 312 height 20
click at [211, 191] on input "c. netstat" at bounding box center [211, 188] width 0 height 6
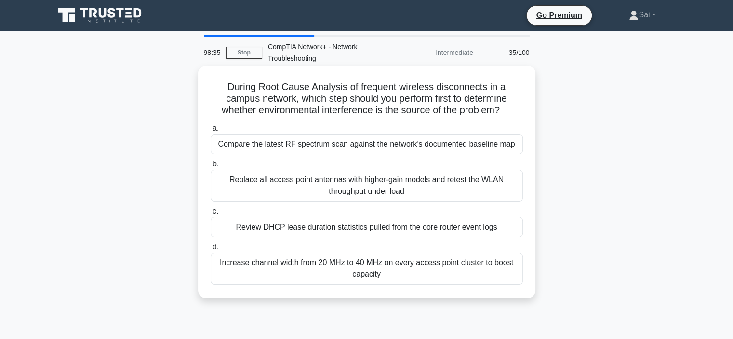
click at [365, 144] on div "Compare the latest RF spectrum scan against the network’s documented baseline m…" at bounding box center [367, 144] width 312 height 20
click at [211, 132] on input "a. Compare the latest RF spectrum scan against the network’s documented baselin…" at bounding box center [211, 128] width 0 height 6
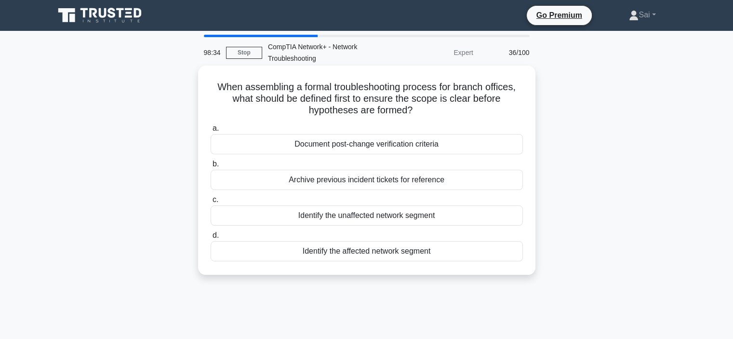
click at [372, 185] on div "Archive previous incident tickets for reference" at bounding box center [367, 180] width 312 height 20
click at [211, 167] on input "b. Archive previous incident tickets for reference" at bounding box center [211, 164] width 0 height 6
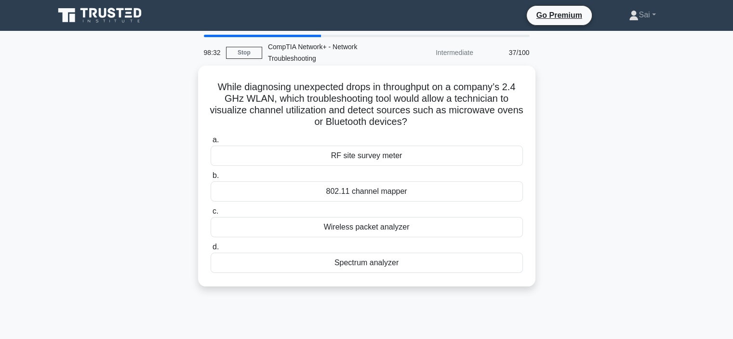
click at [378, 156] on div "RF site survey meter" at bounding box center [367, 155] width 312 height 20
click at [211, 143] on input "a. RF site survey meter" at bounding box center [211, 140] width 0 height 6
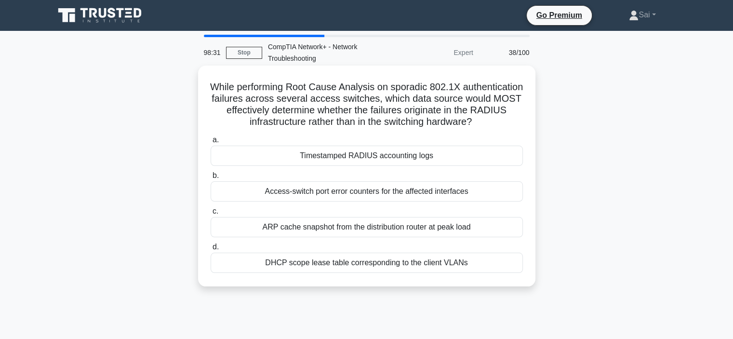
click at [386, 223] on div "ARP cache snapshot from the distribution router at peak load" at bounding box center [367, 227] width 312 height 20
click at [211, 214] on input "c. ARP cache snapshot from the distribution router at peak load" at bounding box center [211, 211] width 0 height 6
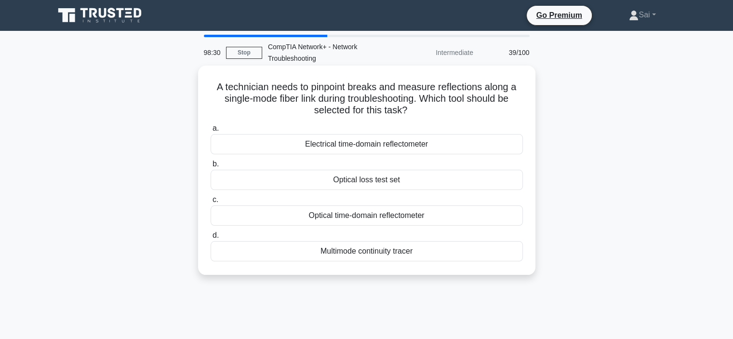
click at [383, 184] on div "Optical loss test set" at bounding box center [367, 180] width 312 height 20
click at [211, 167] on input "b. Optical loss test set" at bounding box center [211, 164] width 0 height 6
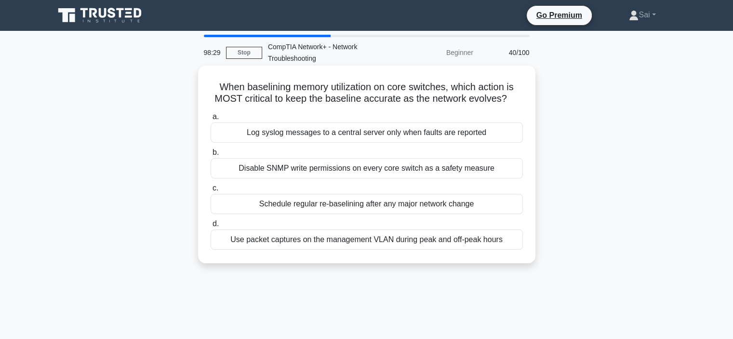
click at [376, 142] on div "Log syslog messages to a central server only when faults are reported" at bounding box center [367, 132] width 312 height 20
click at [211, 120] on input "a. Log syslog messages to a central server only when faults are reported" at bounding box center [211, 117] width 0 height 6
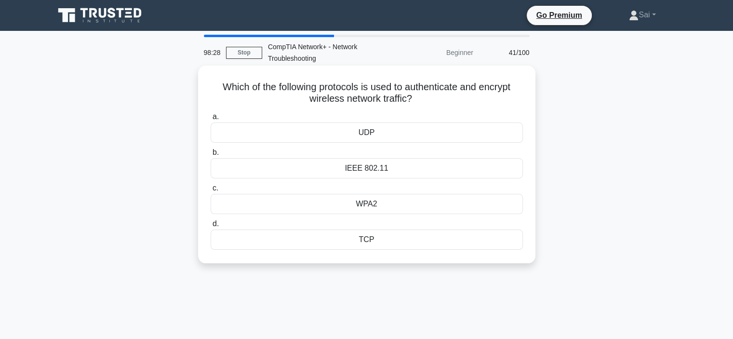
click at [376, 178] on div "IEEE 802.11" at bounding box center [367, 168] width 312 height 20
click at [211, 156] on input "b. IEEE 802.11" at bounding box center [211, 152] width 0 height 6
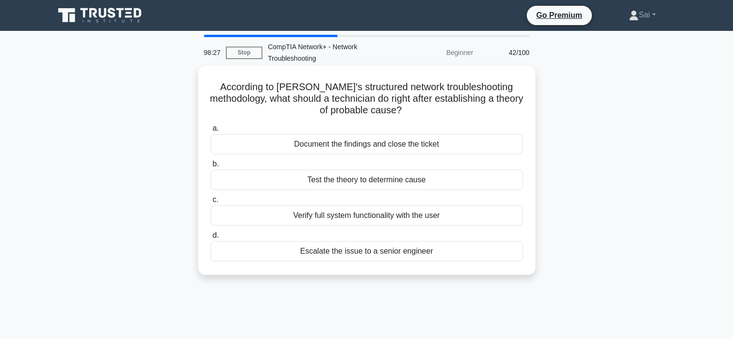
click at [369, 187] on div "Test the theory to determine cause" at bounding box center [367, 180] width 312 height 20
click at [211, 167] on input "b. Test the theory to determine cause" at bounding box center [211, 164] width 0 height 6
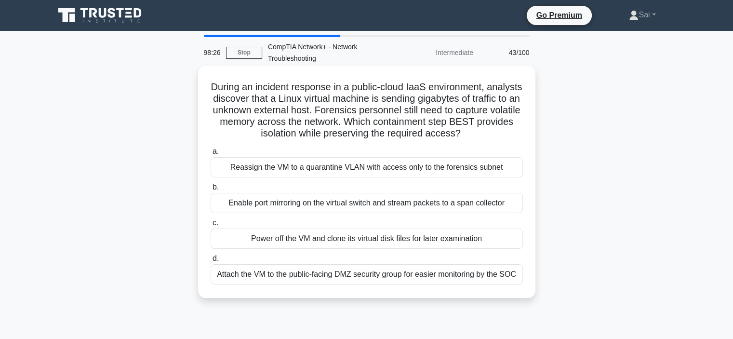
click at [376, 204] on div "Enable port mirroring on the virtual switch and stream packets to a span collec…" at bounding box center [367, 203] width 312 height 20
click at [380, 203] on div "Enable port mirroring on the virtual switch and stream packets to a span collec…" at bounding box center [367, 203] width 312 height 20
click at [211, 190] on input "b. Enable port mirroring on the virtual switch and stream packets to a span col…" at bounding box center [211, 187] width 0 height 6
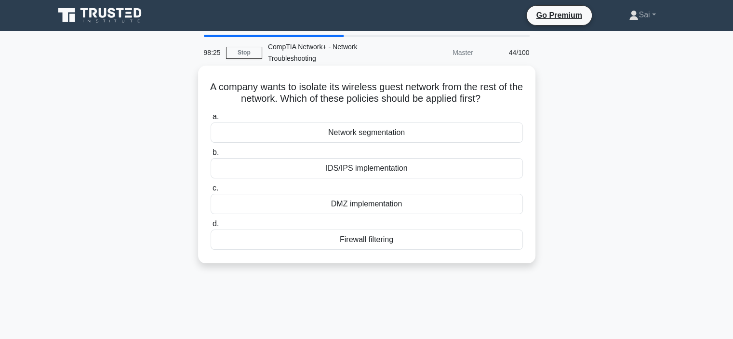
click at [379, 208] on div "DMZ implementation" at bounding box center [367, 204] width 312 height 20
click at [211, 191] on input "c. DMZ implementation" at bounding box center [211, 188] width 0 height 6
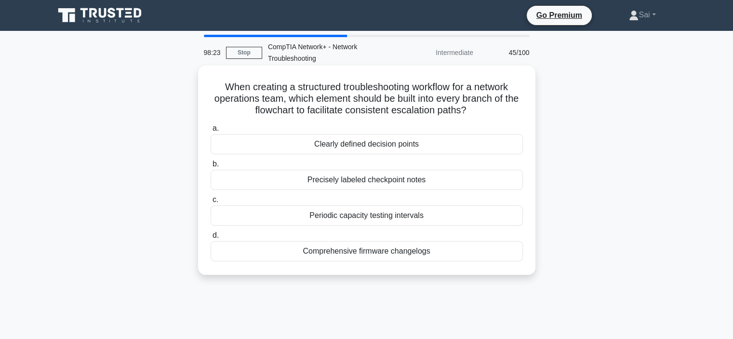
click at [377, 149] on div "Clearly defined decision points" at bounding box center [367, 144] width 312 height 20
click at [211, 132] on input "a. Clearly defined decision points" at bounding box center [211, 128] width 0 height 6
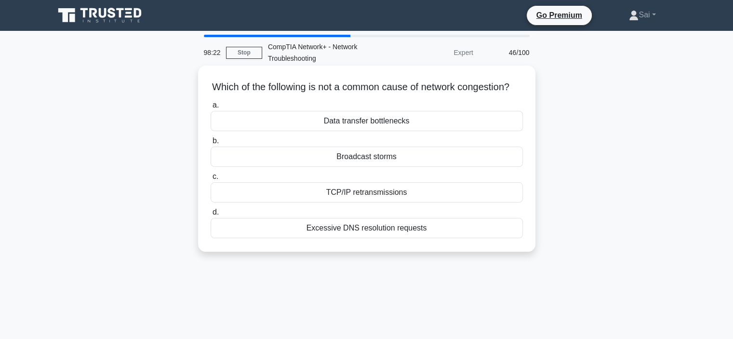
click at [347, 202] on div "TCP/IP retransmissions" at bounding box center [367, 192] width 312 height 20
click at [211, 180] on input "c. TCP/IP retransmissions" at bounding box center [211, 176] width 0 height 6
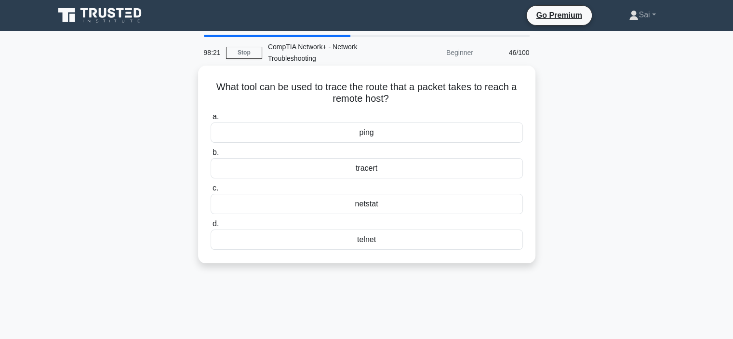
click at [371, 136] on div "ping" at bounding box center [367, 132] width 312 height 20
click at [211, 120] on input "a. ping" at bounding box center [211, 117] width 0 height 6
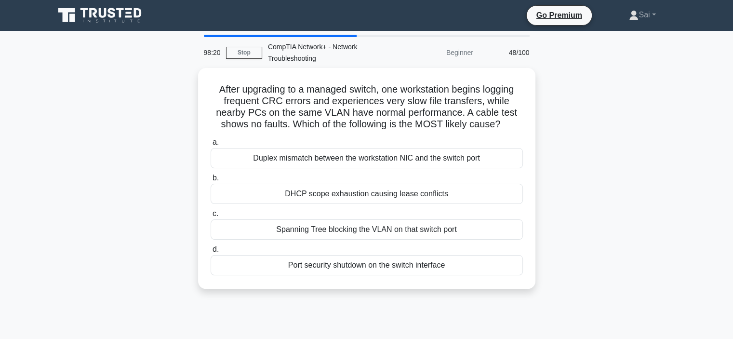
click at [395, 172] on label "b. DHCP scope exhaustion causing lease conflicts" at bounding box center [367, 188] width 312 height 32
click at [211, 175] on input "b. DHCP scope exhaustion causing lease conflicts" at bounding box center [211, 178] width 0 height 6
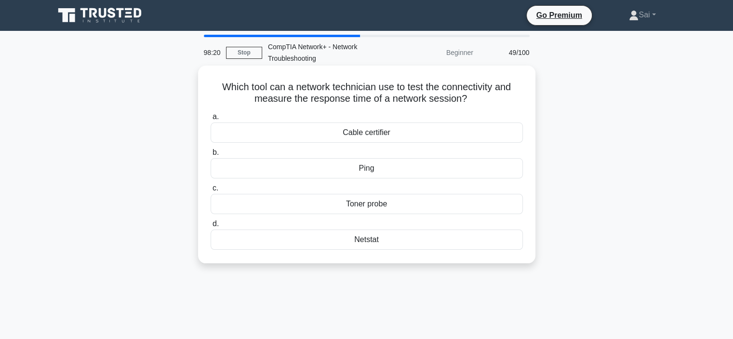
click at [398, 194] on div "Toner probe" at bounding box center [367, 204] width 312 height 20
click at [211, 191] on input "c. Toner probe" at bounding box center [211, 188] width 0 height 6
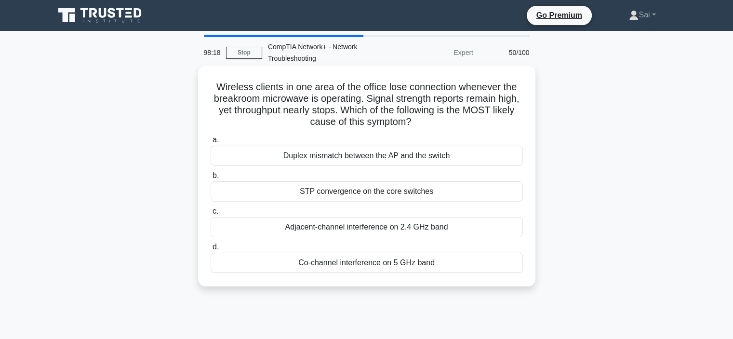
click at [396, 230] on div "Adjacent-channel interference on 2.4 GHz band" at bounding box center [367, 227] width 312 height 20
click at [211, 214] on input "c. Adjacent-channel interference on 2.4 GHz band" at bounding box center [211, 211] width 0 height 6
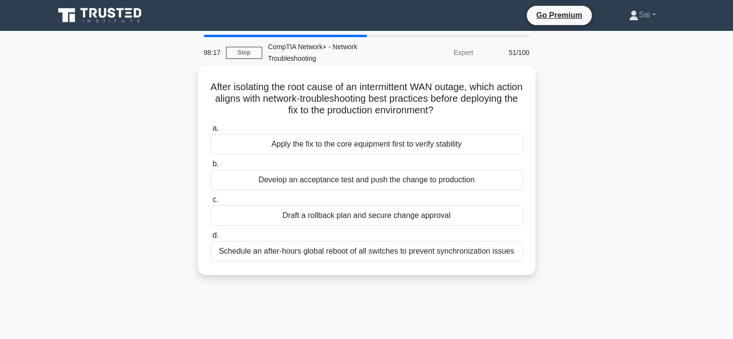
click at [376, 165] on label "b. Develop an acceptance test and push the change to production" at bounding box center [367, 174] width 312 height 32
click at [211, 165] on input "b. Develop an acceptance test and push the change to production" at bounding box center [211, 164] width 0 height 6
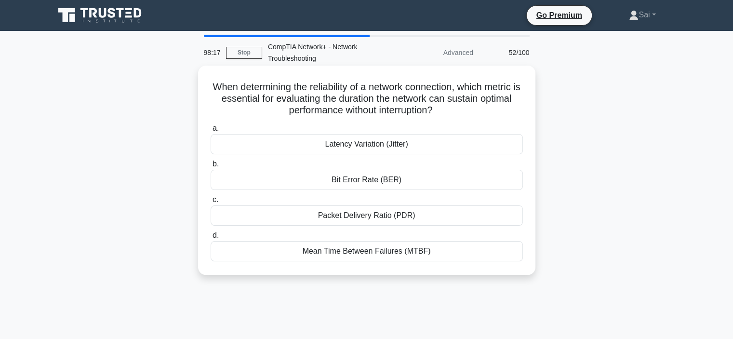
click at [381, 148] on div "Latency Variation (Jitter)" at bounding box center [367, 144] width 312 height 20
click at [211, 132] on input "a. Latency Variation (Jitter)" at bounding box center [211, 128] width 0 height 6
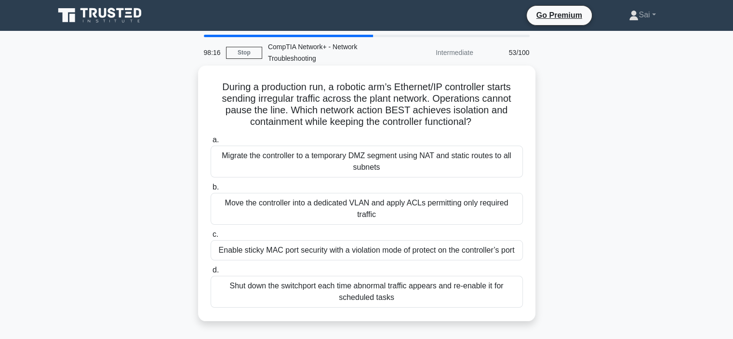
click at [409, 221] on div "Move the controller into a dedicated VLAN and apply ACLs permitting only requir…" at bounding box center [367, 209] width 312 height 32
click at [211, 190] on input "b. Move the controller into a dedicated VLAN and apply ACLs permitting only req…" at bounding box center [211, 187] width 0 height 6
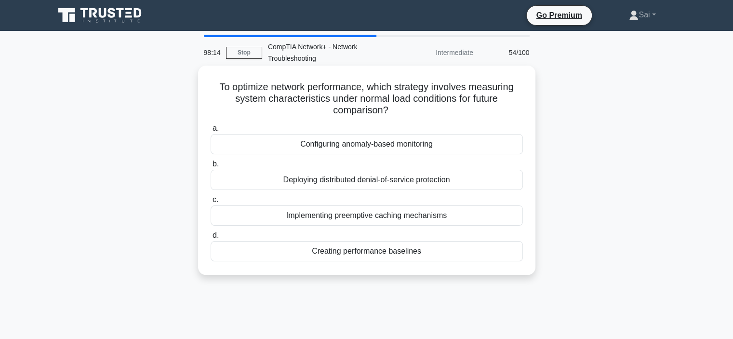
click at [395, 244] on div "Creating performance baselines" at bounding box center [367, 251] width 312 height 20
click at [211, 238] on input "d. Creating performance baselines" at bounding box center [211, 235] width 0 height 6
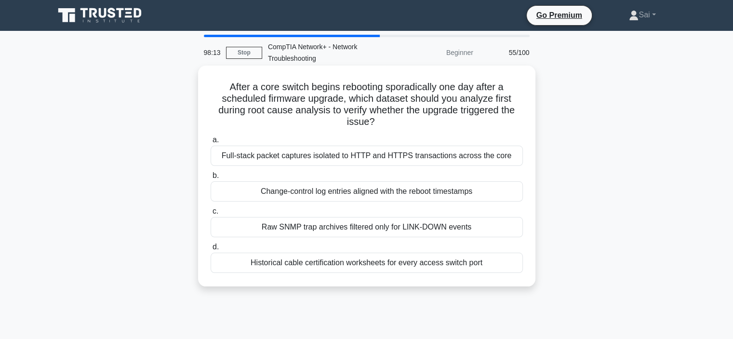
click at [393, 183] on div "Change-control log entries aligned with the reboot timestamps" at bounding box center [367, 191] width 312 height 20
click at [211, 179] on input "b. Change-control log entries aligned with the reboot timestamps" at bounding box center [211, 175] width 0 height 6
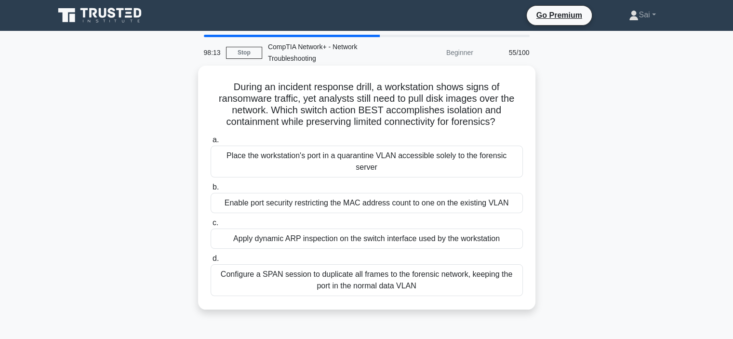
click at [391, 157] on div "Place the workstation's port in a quarantine VLAN accessible solely to the fore…" at bounding box center [367, 161] width 312 height 32
click at [211, 143] on input "a. Place the workstation's port in a quarantine VLAN accessible solely to the f…" at bounding box center [211, 140] width 0 height 6
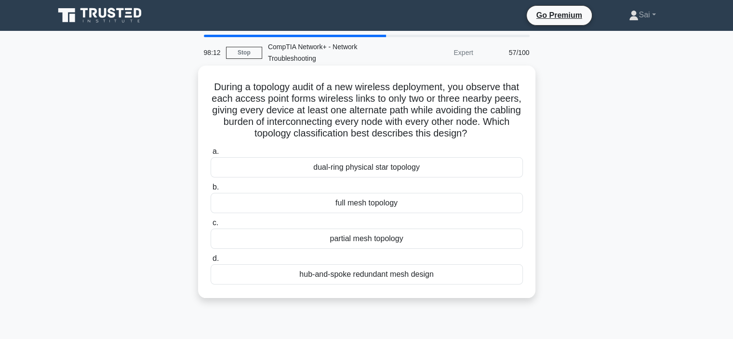
click at [407, 215] on div "a. dual-ring physical star topology b. full mesh topology c. d." at bounding box center [367, 215] width 324 height 143
click at [403, 204] on div "full mesh topology" at bounding box center [367, 203] width 312 height 20
click at [211, 190] on input "b. full mesh topology" at bounding box center [211, 187] width 0 height 6
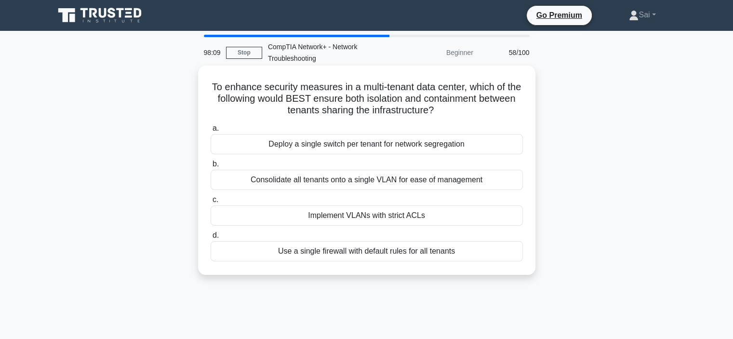
click at [369, 211] on div "Implement VLANs with strict ACLs" at bounding box center [367, 215] width 312 height 20
click at [211, 203] on input "c. Implement VLANs with strict ACLs" at bounding box center [211, 200] width 0 height 6
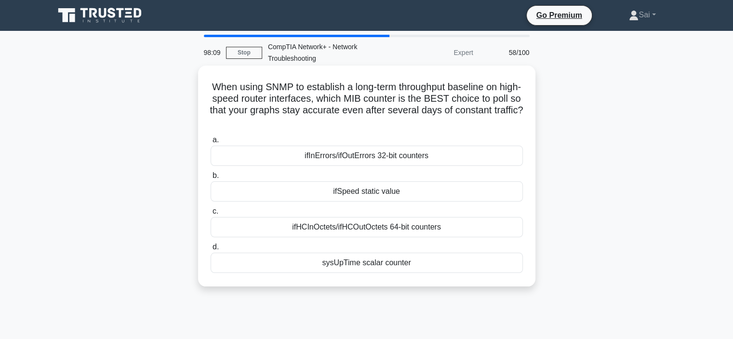
click at [382, 238] on div "a. ifInErrors/ifOutErrors 32-bit counters b. ifSpeed static value c. d." at bounding box center [367, 203] width 324 height 143
click at [380, 227] on div "ifHCInOctets/ifHCOutOctets 64-bit counters" at bounding box center [367, 227] width 312 height 20
click at [211, 214] on input "c. ifHCInOctets/ifHCOutOctets 64-bit counters" at bounding box center [211, 211] width 0 height 6
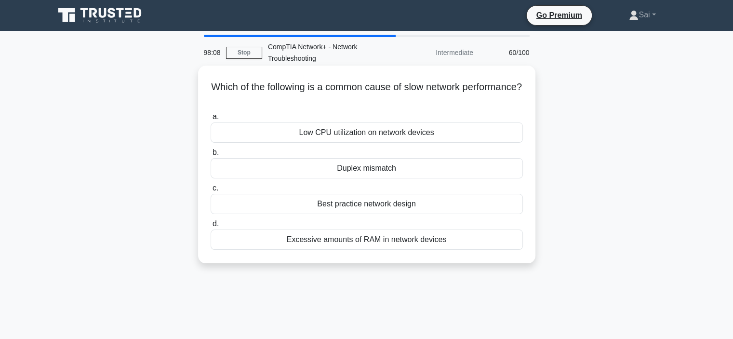
drag, startPoint x: 376, startPoint y: 183, endPoint x: 376, endPoint y: 177, distance: 5.3
click at [376, 183] on label "c. Best practice network design" at bounding box center [367, 198] width 312 height 32
click at [211, 185] on input "c. Best practice network design" at bounding box center [211, 188] width 0 height 6
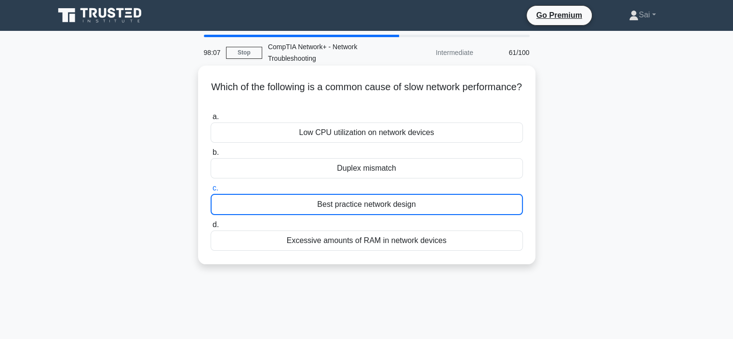
click at [376, 172] on div "Duplex mismatch" at bounding box center [367, 168] width 312 height 20
click at [211, 156] on input "b. Duplex mismatch" at bounding box center [211, 152] width 0 height 6
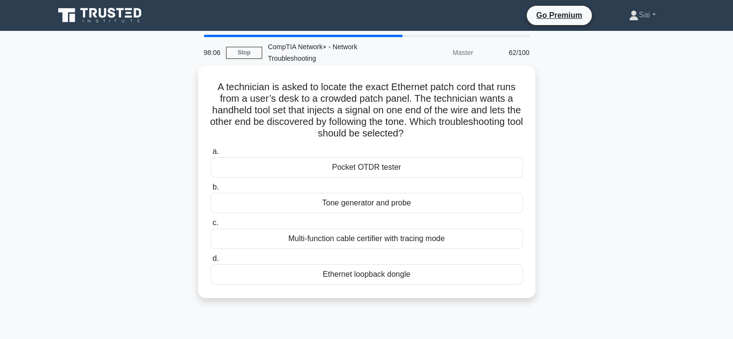
click at [376, 171] on div "Pocket OTDR tester" at bounding box center [367, 167] width 312 height 20
click at [211, 155] on input "a. Pocket OTDR tester" at bounding box center [211, 151] width 0 height 6
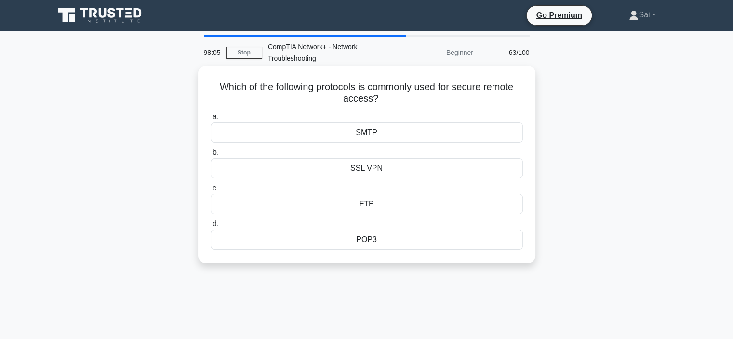
click at [385, 203] on div "FTP" at bounding box center [367, 204] width 312 height 20
click at [211, 191] on input "c. FTP" at bounding box center [211, 188] width 0 height 6
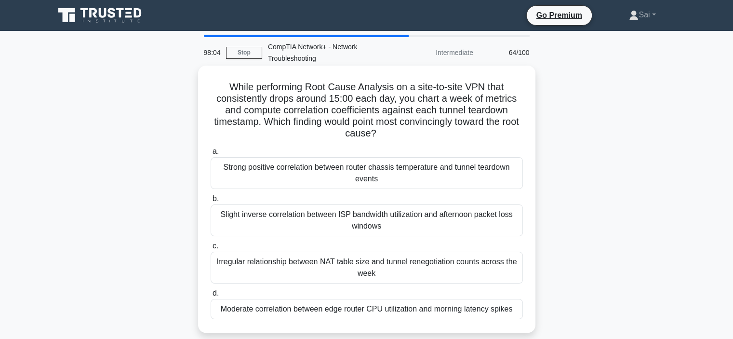
drag, startPoint x: 378, startPoint y: 154, endPoint x: 380, endPoint y: 161, distance: 7.5
click at [378, 155] on label "a. Strong positive correlation between router chassis temperature and tunnel te…" at bounding box center [367, 166] width 312 height 43
click at [211, 155] on input "a. Strong positive correlation between router chassis temperature and tunnel te…" at bounding box center [211, 151] width 0 height 6
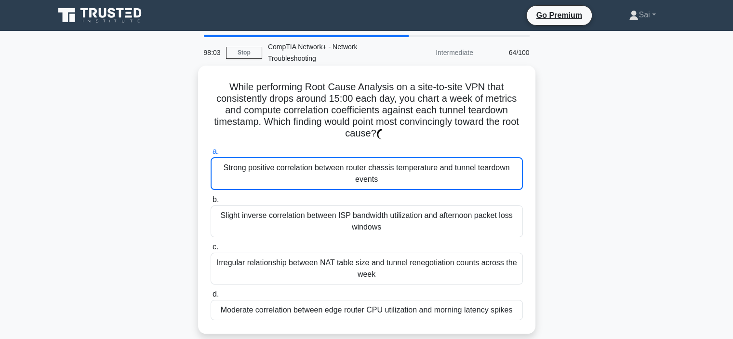
click at [381, 162] on div "Strong positive correlation between router chassis temperature and tunnel teard…" at bounding box center [367, 173] width 312 height 33
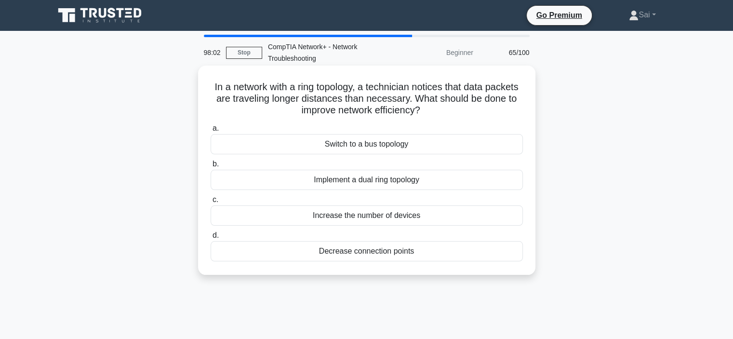
click at [391, 232] on label "d. Decrease connection points" at bounding box center [367, 245] width 312 height 32
click at [211, 232] on input "d. Decrease connection points" at bounding box center [211, 235] width 0 height 6
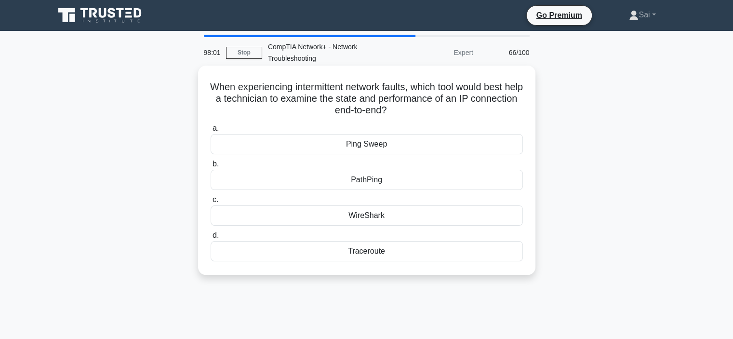
click at [397, 182] on div "PathPing" at bounding box center [367, 180] width 312 height 20
click at [211, 167] on input "b. PathPing" at bounding box center [211, 164] width 0 height 6
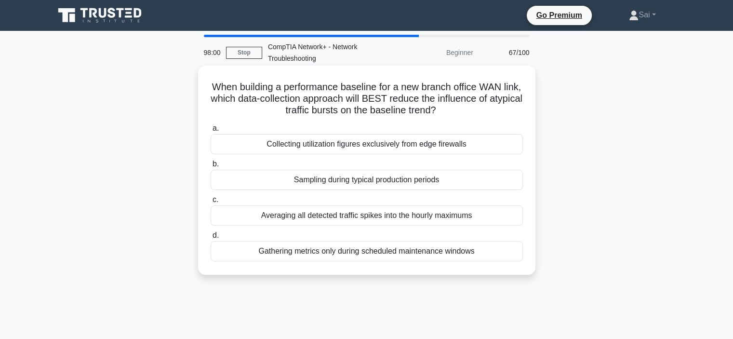
click at [392, 211] on div "Averaging all detected traffic spikes into the hourly maximums" at bounding box center [367, 215] width 312 height 20
click at [211, 203] on input "c. Averaging all detected traffic spikes into the hourly maximums" at bounding box center [211, 200] width 0 height 6
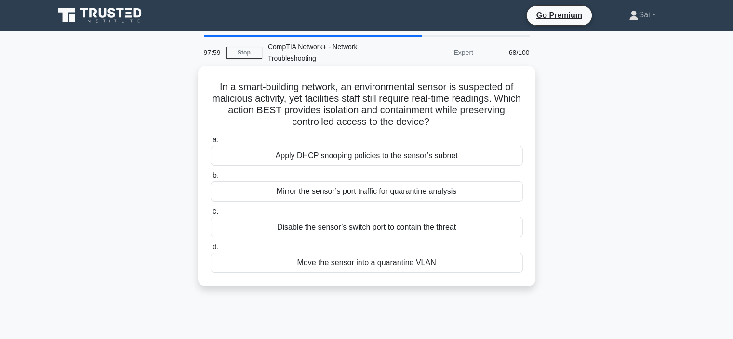
click at [376, 150] on div "Apply DHCP snooping policies to the sensor’s subnet" at bounding box center [367, 155] width 312 height 20
click at [427, 193] on div "Mirror the sensor’s port traffic for quarantine analysis" at bounding box center [367, 191] width 312 height 20
click at [211, 179] on input "b. Mirror the sensor’s port traffic for quarantine analysis" at bounding box center [211, 175] width 0 height 6
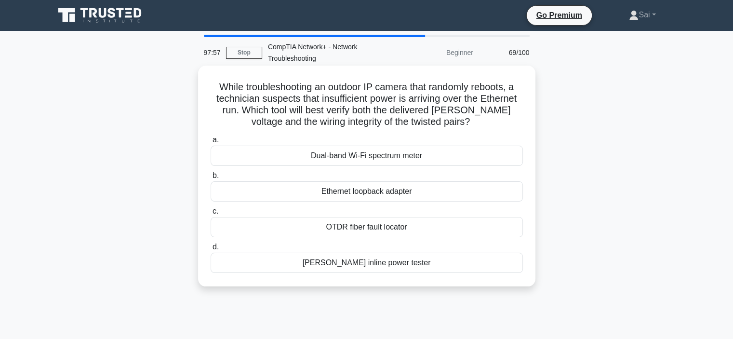
click at [405, 195] on div "Ethernet loopback adapter" at bounding box center [367, 191] width 312 height 20
click at [211, 179] on input "b. Ethernet loopback adapter" at bounding box center [211, 175] width 0 height 6
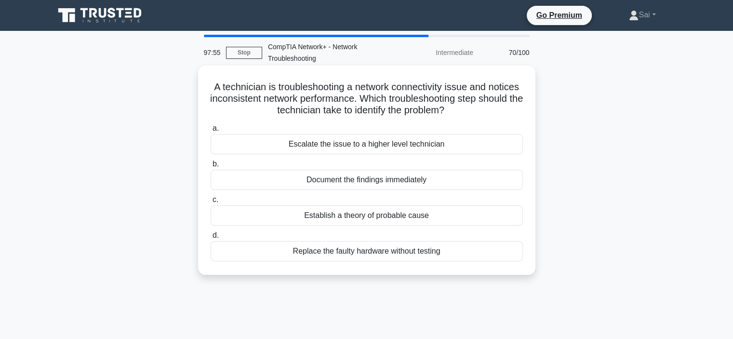
drag, startPoint x: 420, startPoint y: 226, endPoint x: 416, endPoint y: 222, distance: 5.8
click at [417, 223] on div "a. Escalate the issue to a higher level technician b. Document the findings imm…" at bounding box center [367, 191] width 324 height 143
click at [395, 182] on div "Document the findings immediately" at bounding box center [367, 180] width 312 height 20
click at [211, 167] on input "b. Document the findings immediately" at bounding box center [211, 164] width 0 height 6
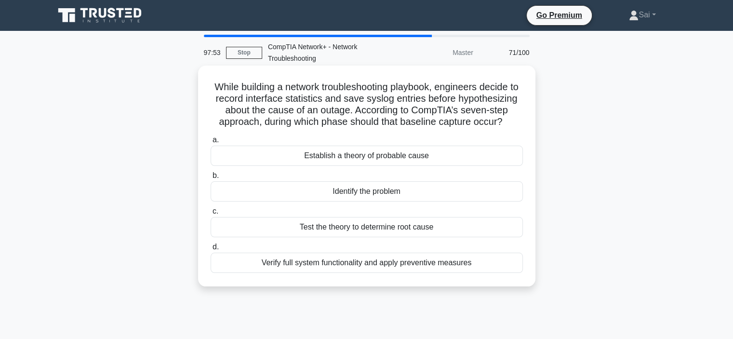
click at [389, 237] on div "Test the theory to determine root cause" at bounding box center [367, 227] width 312 height 20
click at [211, 214] on input "c. Test the theory to determine root cause" at bounding box center [211, 211] width 0 height 6
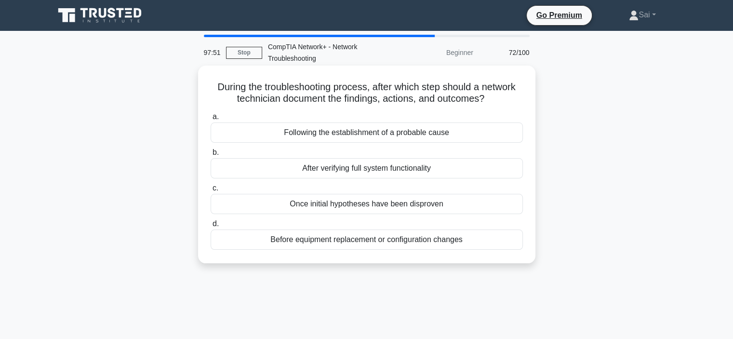
click at [337, 136] on div "Following the establishment of a probable cause" at bounding box center [367, 132] width 312 height 20
click at [211, 120] on input "a. Following the establishment of a probable cause" at bounding box center [211, 117] width 0 height 6
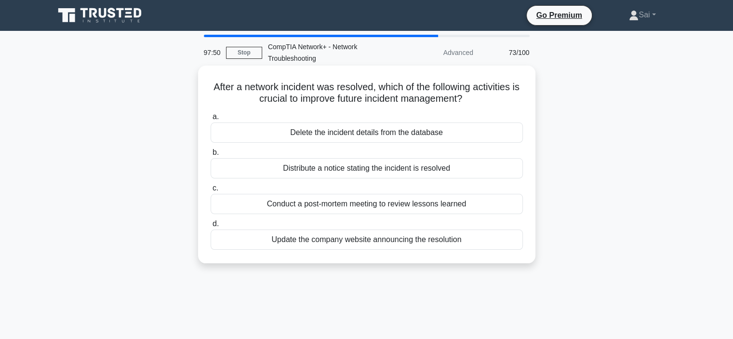
click at [356, 177] on div "Distribute a notice stating the incident is resolved" at bounding box center [367, 168] width 312 height 20
click at [403, 174] on div "Distribute a notice stating the incident is resolved" at bounding box center [367, 168] width 312 height 20
click at [211, 156] on input "b. Distribute a notice stating the incident is resolved" at bounding box center [211, 152] width 0 height 6
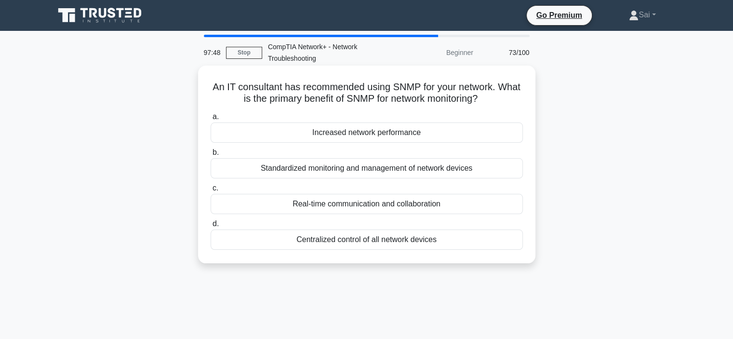
click at [418, 208] on div "Real-time communication and collaboration" at bounding box center [367, 204] width 312 height 20
click at [211, 191] on input "c. Real-time communication and collaboration" at bounding box center [211, 188] width 0 height 6
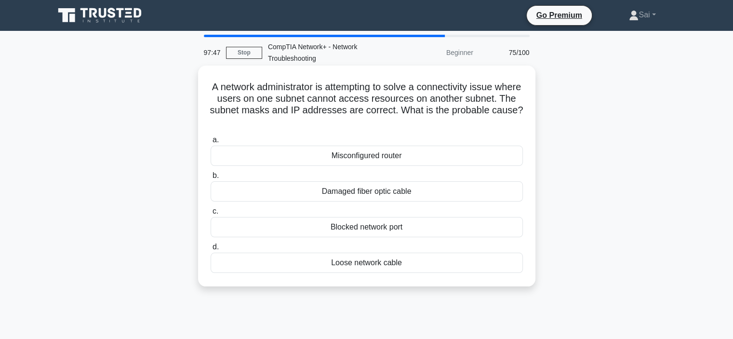
click at [386, 159] on div "Misconfigured router" at bounding box center [367, 155] width 312 height 20
click at [211, 143] on input "a. Misconfigured router" at bounding box center [211, 140] width 0 height 6
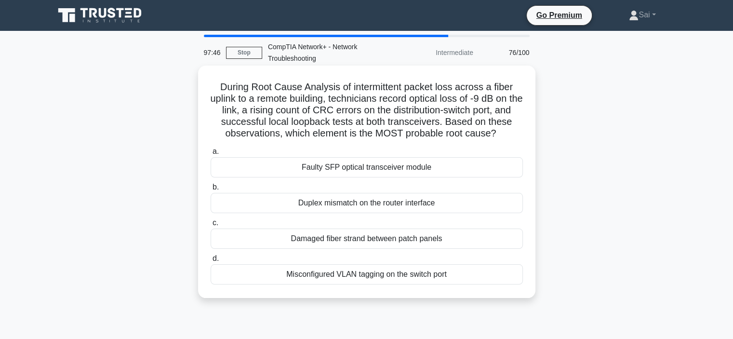
click at [391, 225] on label "c. Damaged fiber strand between patch panels" at bounding box center [367, 233] width 312 height 32
click at [211, 225] on input "c. Damaged fiber strand between patch panels" at bounding box center [211, 223] width 0 height 6
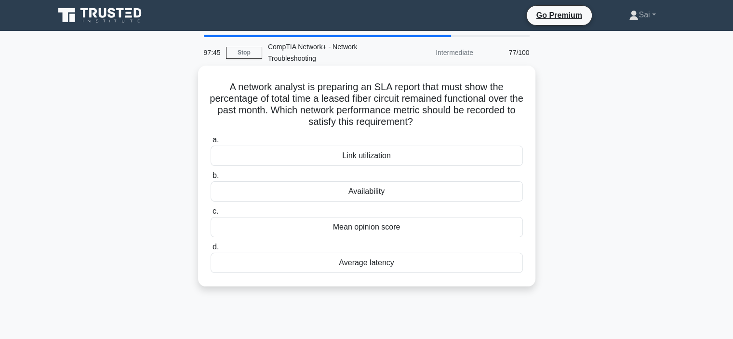
click at [382, 192] on div "Availability" at bounding box center [367, 191] width 312 height 20
click at [211, 179] on input "b. Availability" at bounding box center [211, 175] width 0 height 6
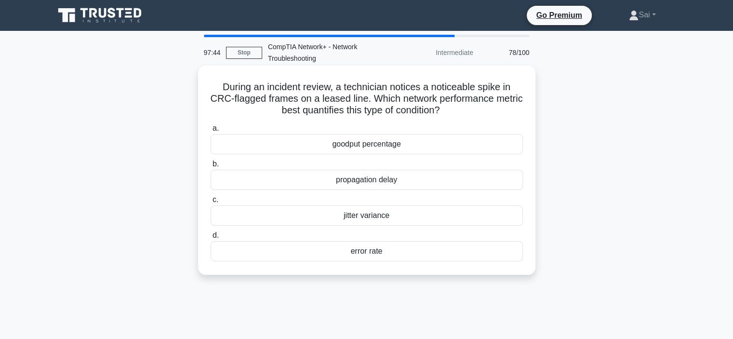
click at [378, 152] on div "goodput percentage" at bounding box center [367, 144] width 312 height 20
click at [211, 132] on input "a. goodput percentage" at bounding box center [211, 128] width 0 height 6
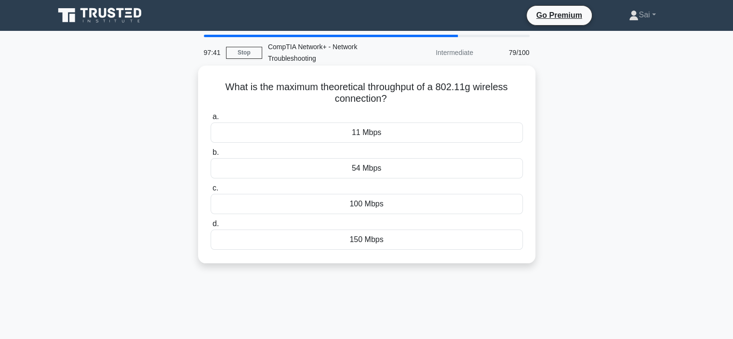
click at [382, 168] on div "54 Mbps" at bounding box center [367, 168] width 312 height 20
click at [211, 156] on input "b. 54 Mbps" at bounding box center [211, 152] width 0 height 6
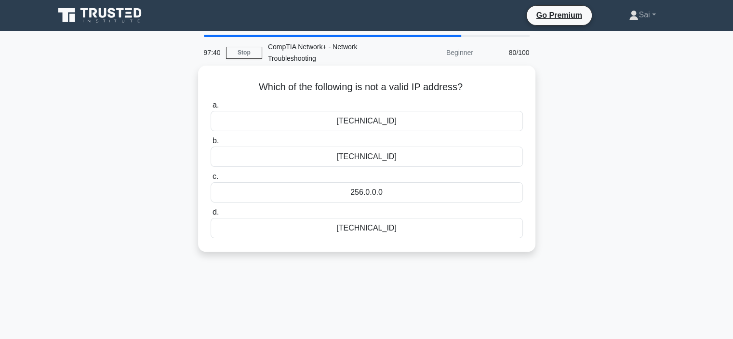
click at [389, 200] on div "256.0.0.0" at bounding box center [367, 192] width 312 height 20
click at [211, 180] on input "c. 256.0.0.0" at bounding box center [211, 176] width 0 height 6
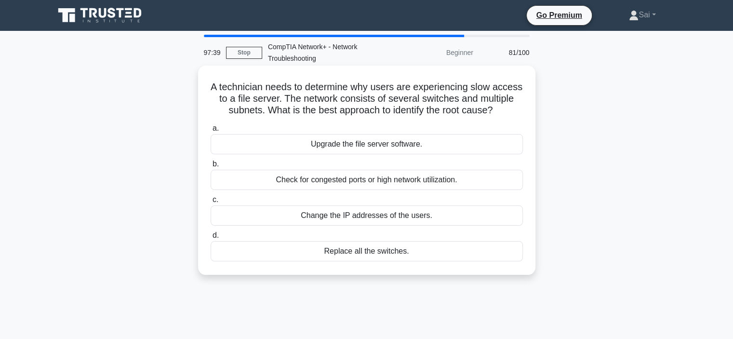
click at [392, 216] on label "c. Change the IP addresses of the users." at bounding box center [367, 210] width 312 height 32
click at [211, 203] on input "c. Change the IP addresses of the users." at bounding box center [211, 200] width 0 height 6
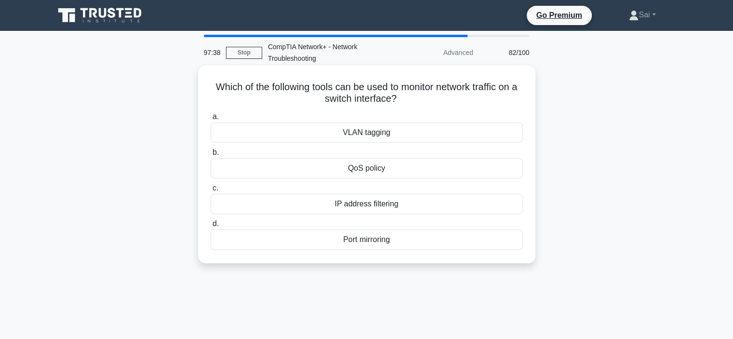
click at [387, 147] on label "b. QoS policy" at bounding box center [367, 162] width 312 height 32
click at [211, 149] on input "b. QoS policy" at bounding box center [211, 152] width 0 height 6
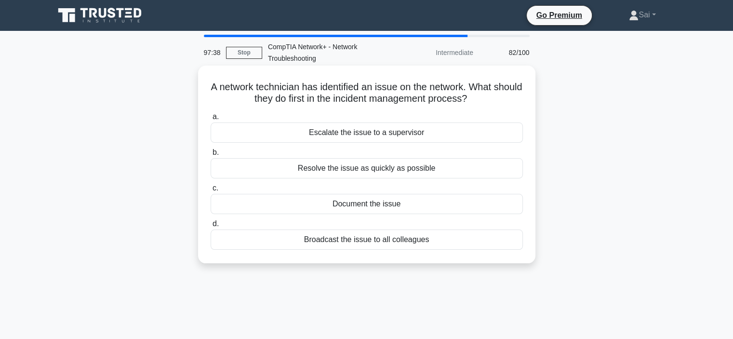
click at [391, 175] on div "Resolve the issue as quickly as possible" at bounding box center [367, 168] width 312 height 20
click at [211, 156] on input "b. Resolve the issue as quickly as possible" at bounding box center [211, 152] width 0 height 6
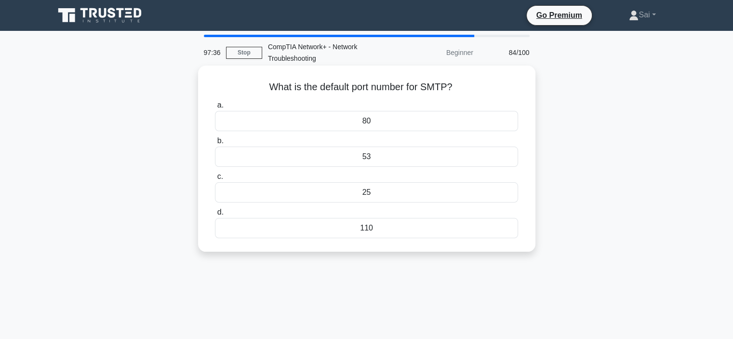
click at [392, 224] on div "110" at bounding box center [366, 228] width 303 height 20
click at [215, 215] on input "d. 110" at bounding box center [215, 212] width 0 height 6
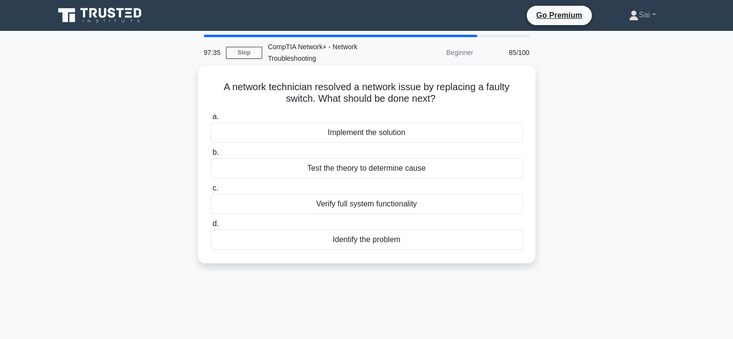
click at [389, 127] on div "Implement the solution" at bounding box center [367, 132] width 312 height 20
click at [211, 120] on input "a. Implement the solution" at bounding box center [211, 117] width 0 height 6
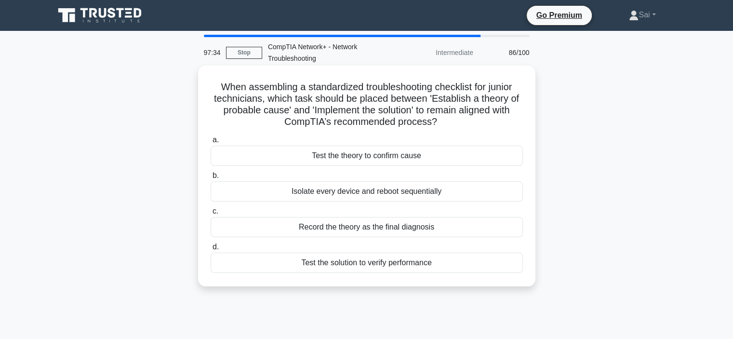
click at [390, 177] on label "b. Isolate every device and reboot sequentially" at bounding box center [367, 186] width 312 height 32
click at [211, 177] on input "b. Isolate every device and reboot sequentially" at bounding box center [211, 175] width 0 height 6
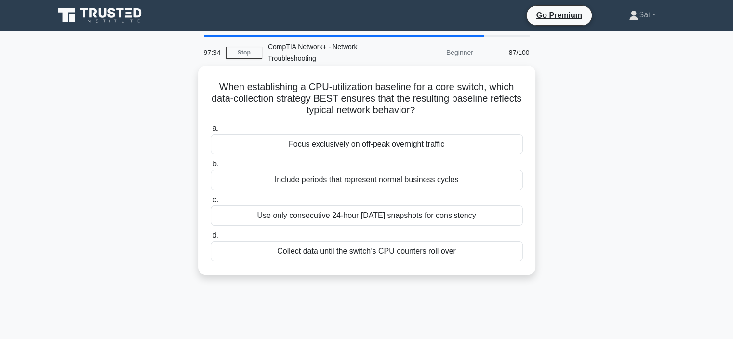
click at [395, 199] on label "c. Use only consecutive 24-hour Saturday snapshots for consistency" at bounding box center [367, 210] width 312 height 32
click at [211, 199] on input "c. Use only consecutive 24-hour Saturday snapshots for consistency" at bounding box center [211, 200] width 0 height 6
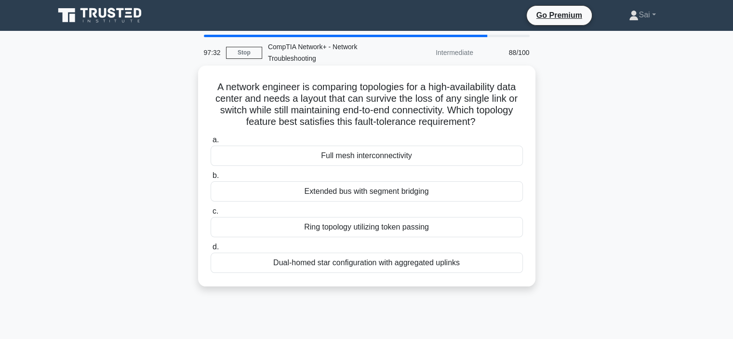
click at [401, 173] on label "b. Extended bus with segment bridging" at bounding box center [367, 186] width 312 height 32
click at [211, 173] on input "b. Extended bus with segment bridging" at bounding box center [211, 175] width 0 height 6
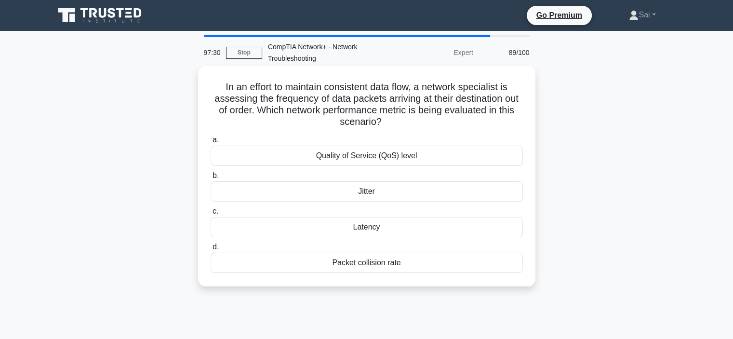
click at [370, 226] on div "Latency" at bounding box center [367, 227] width 312 height 20
click at [211, 214] on input "c. Latency" at bounding box center [211, 211] width 0 height 6
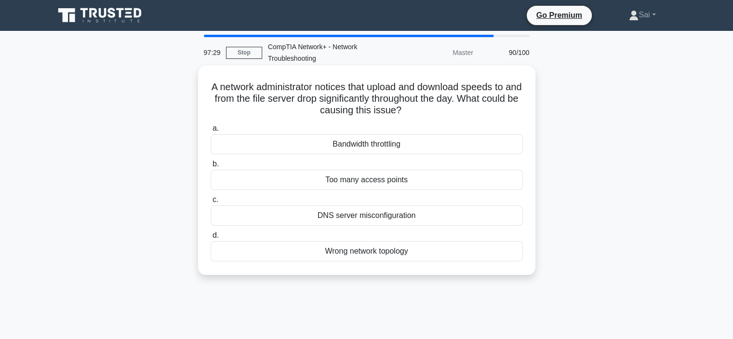
click at [336, 148] on div "Bandwidth throttling" at bounding box center [367, 144] width 312 height 20
click at [357, 218] on div "DNS server misconfiguration" at bounding box center [367, 215] width 312 height 20
click at [211, 203] on input "c. DNS server misconfiguration" at bounding box center [211, 200] width 0 height 6
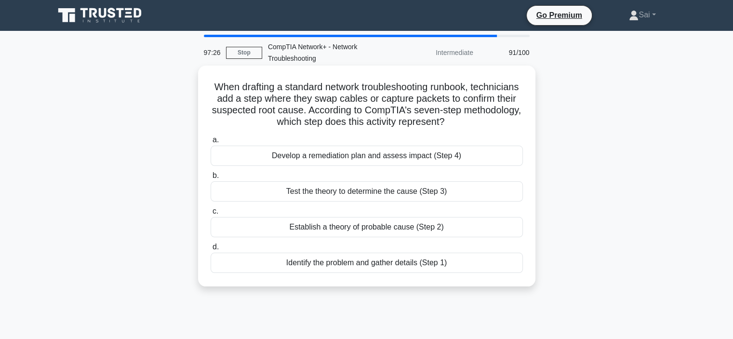
click at [364, 191] on div "Test the theory to determine the cause (Step 3)" at bounding box center [367, 191] width 312 height 20
click at [211, 179] on input "b. Test the theory to determine the cause (Step 3)" at bounding box center [211, 175] width 0 height 6
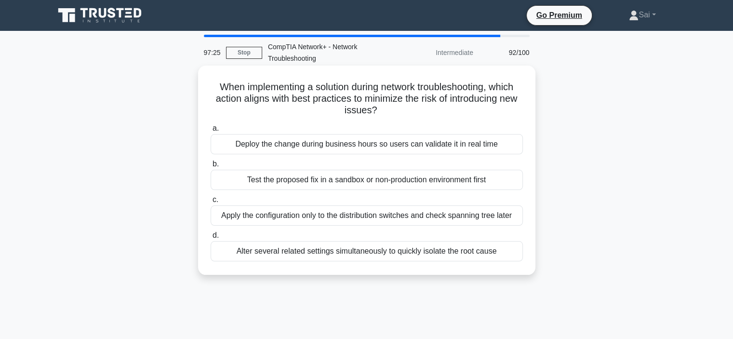
click at [393, 175] on div "Test the proposed fix in a sandbox or non-production environment first" at bounding box center [367, 180] width 312 height 20
click at [211, 167] on input "b. Test the proposed fix in a sandbox or non-production environment first" at bounding box center [211, 164] width 0 height 6
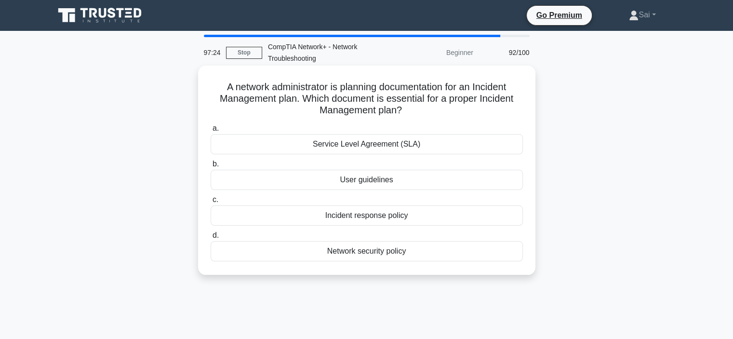
click at [392, 145] on div "Service Level Agreement (SLA)" at bounding box center [367, 144] width 312 height 20
click at [211, 132] on input "a. Service Level Agreement (SLA)" at bounding box center [211, 128] width 0 height 6
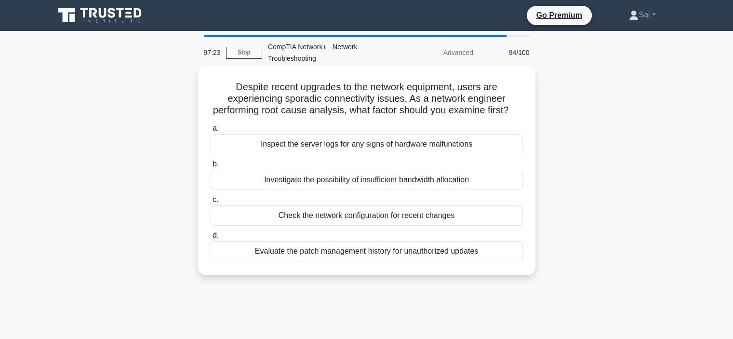
click at [355, 225] on div "Check the network configuration for recent changes" at bounding box center [367, 215] width 312 height 20
click at [211, 203] on input "c. Check the network configuration for recent changes" at bounding box center [211, 200] width 0 height 6
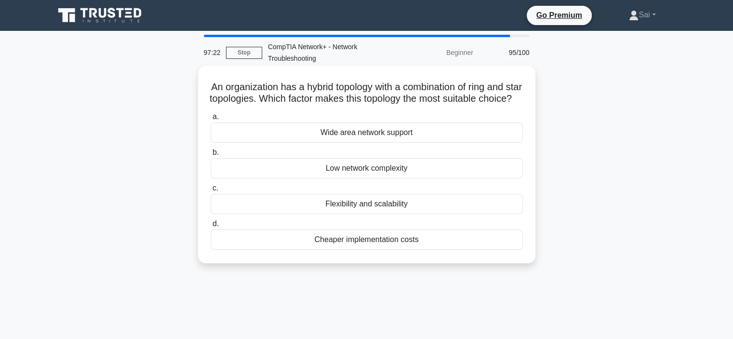
click at [406, 167] on label "b. Low network complexity" at bounding box center [367, 162] width 312 height 32
click at [211, 156] on input "b. Low network complexity" at bounding box center [211, 152] width 0 height 6
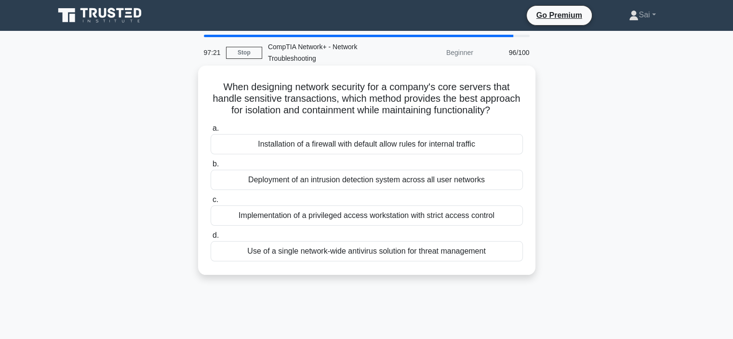
click at [385, 240] on div "a. Installation of a firewall with default allow rules for internal traffic b. …" at bounding box center [367, 191] width 324 height 143
click at [392, 259] on div "Use of a single network-wide antivirus solution for threat management" at bounding box center [367, 251] width 312 height 20
click at [211, 238] on input "d. Use of a single network-wide antivirus solution for threat management" at bounding box center [211, 235] width 0 height 6
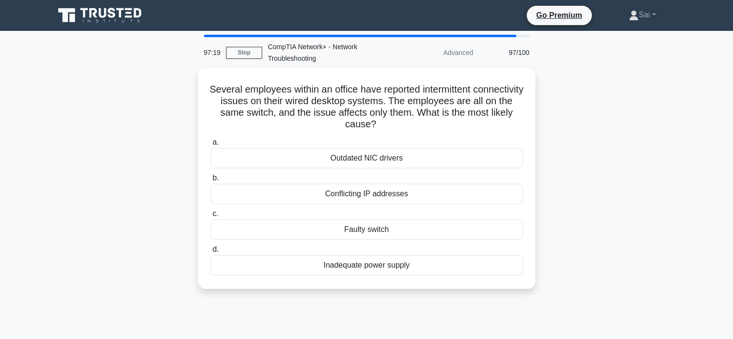
click at [369, 154] on div "Outdated NIC drivers" at bounding box center [367, 158] width 312 height 20
click at [211, 145] on input "a. Outdated NIC drivers" at bounding box center [211, 142] width 0 height 6
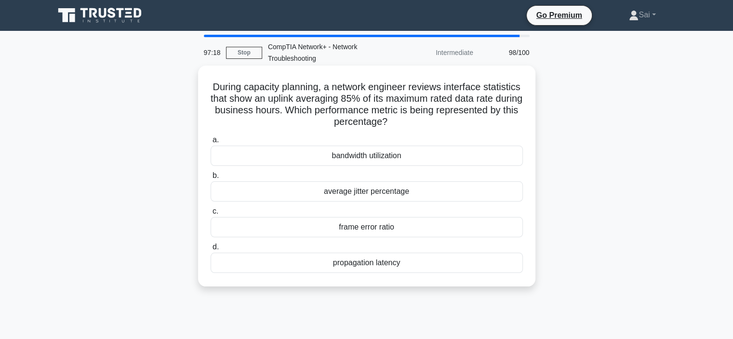
click at [372, 241] on label "d. propagation latency" at bounding box center [367, 257] width 312 height 32
click at [211, 244] on input "d. propagation latency" at bounding box center [211, 247] width 0 height 6
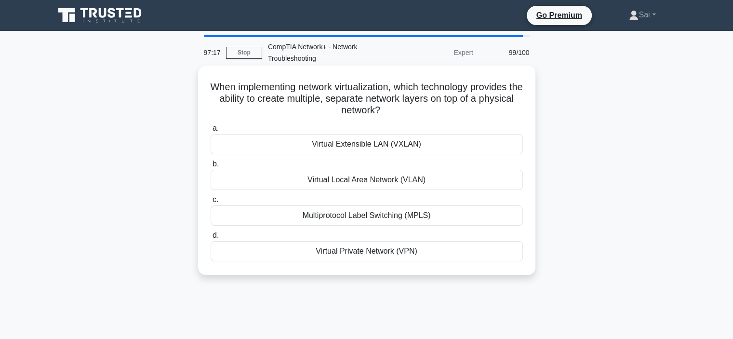
click at [386, 197] on label "c. Multiprotocol Label Switching (MPLS)" at bounding box center [367, 210] width 312 height 32
click at [211, 197] on input "c. Multiprotocol Label Switching (MPLS)" at bounding box center [211, 200] width 0 height 6
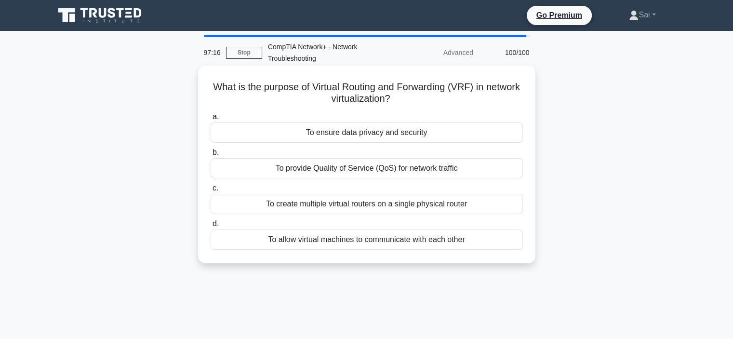
click at [388, 164] on div "To provide Quality of Service (QoS) for network traffic" at bounding box center [367, 168] width 312 height 20
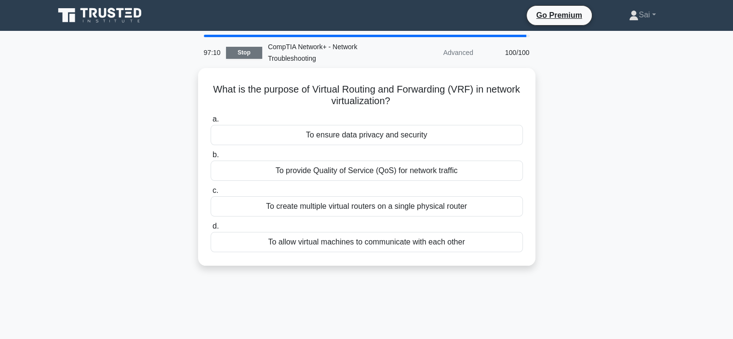
click at [244, 54] on link "Stop" at bounding box center [244, 53] width 36 height 12
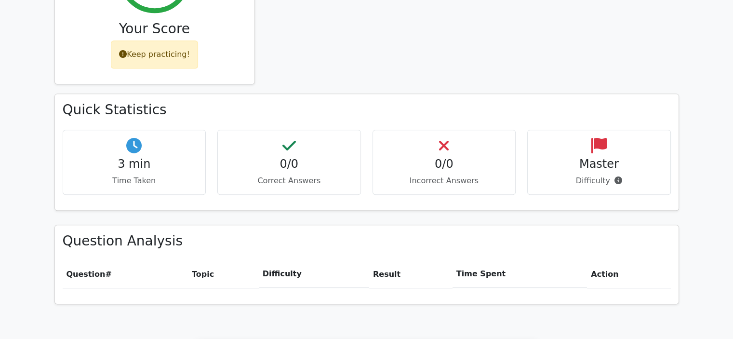
scroll to position [530, 0]
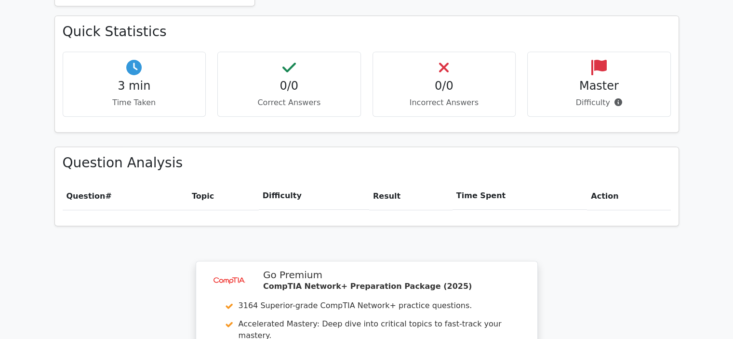
click at [290, 79] on h4 "0/0" at bounding box center [288, 86] width 127 height 14
click at [431, 79] on h4 "0/0" at bounding box center [444, 86] width 127 height 14
drag, startPoint x: 585, startPoint y: 63, endPoint x: 586, endPoint y: 69, distance: 6.3
click at [586, 97] on p "Difficulty" at bounding box center [598, 103] width 127 height 12
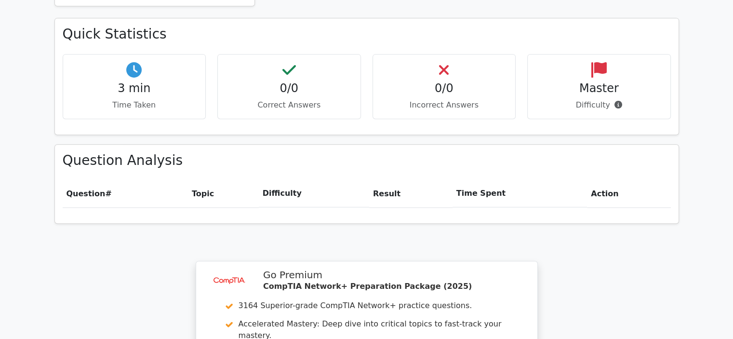
click at [603, 180] on th "Action" at bounding box center [628, 193] width 83 height 27
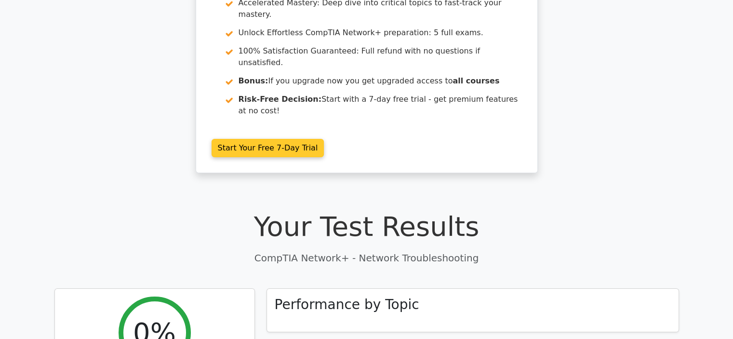
scroll to position [0, 0]
